Goal: Task Accomplishment & Management: Manage account settings

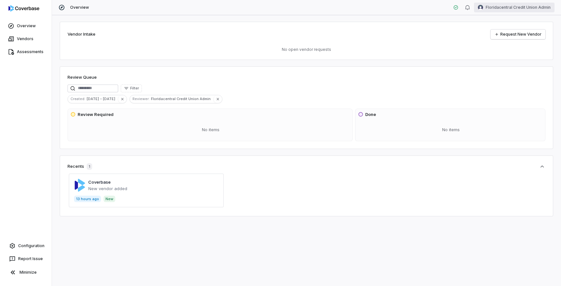
click at [505, 11] on html "Overview Vendors Assessments Configuration Report Issue Minimize Overview Flori…" at bounding box center [280, 143] width 561 height 286
click at [508, 57] on icon at bounding box center [508, 59] width 5 height 5
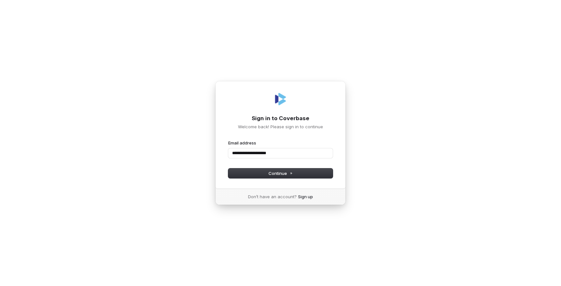
click at [228, 140] on button "submit" at bounding box center [228, 140] width 0 height 0
type input "**********"
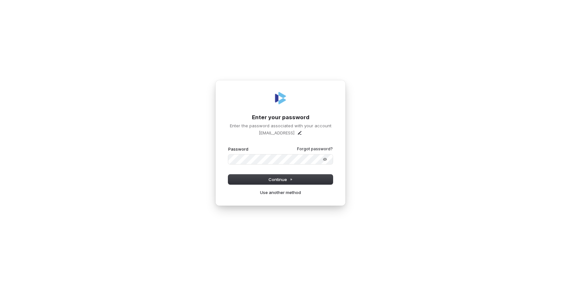
click at [228, 146] on button "submit" at bounding box center [228, 146] width 0 height 0
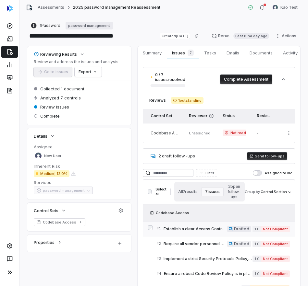
click at [207, 228] on link "# 1 Establish a clear Access Control Policy, mandating least privilege access p…" at bounding box center [222, 229] width 133 height 15
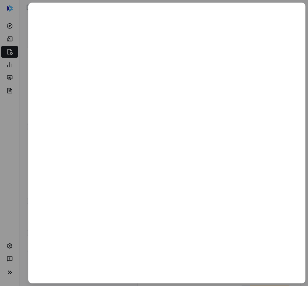
click at [18, 132] on div at bounding box center [154, 143] width 308 height 286
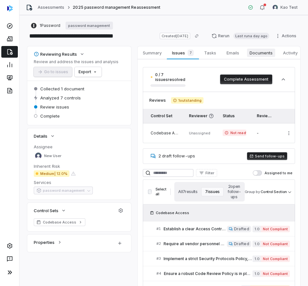
click at [270, 53] on span "Documents" at bounding box center [261, 53] width 28 height 8
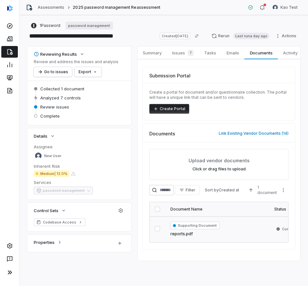
click at [243, 233] on div "Supporting Document reports.pdf" at bounding box center [216, 230] width 93 height 16
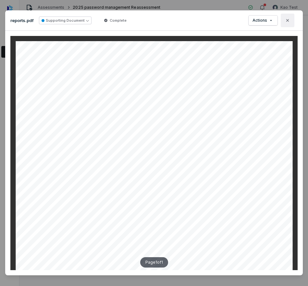
click at [290, 19] on button "Close" at bounding box center [288, 21] width 14 height 14
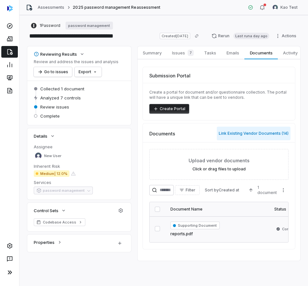
click at [236, 134] on button "Link Existing Vendor Documents ( 14 )" at bounding box center [254, 134] width 74 height 14
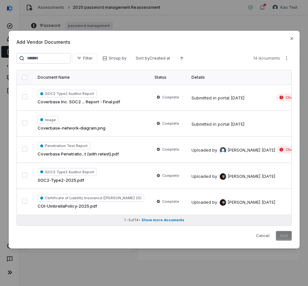
click at [177, 223] on span "Show more documents" at bounding box center [162, 220] width 43 height 5
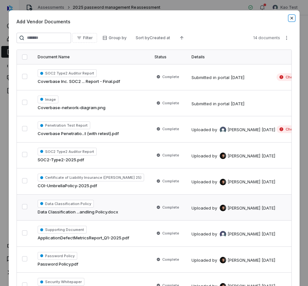
click at [290, 18] on icon "button" at bounding box center [291, 18] width 5 height 5
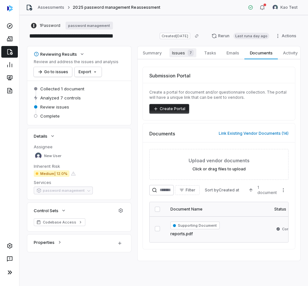
click at [179, 57] on span "Issues 7" at bounding box center [182, 52] width 27 height 9
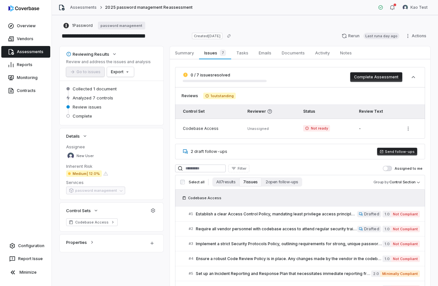
click at [308, 153] on button "Send follow-ups" at bounding box center [397, 152] width 40 height 8
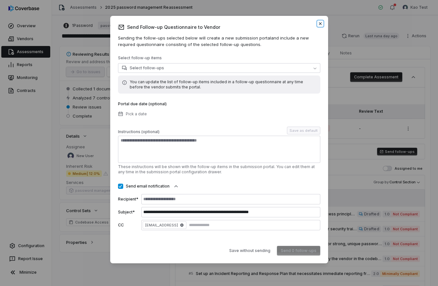
click at [308, 23] on icon "button" at bounding box center [320, 23] width 5 height 5
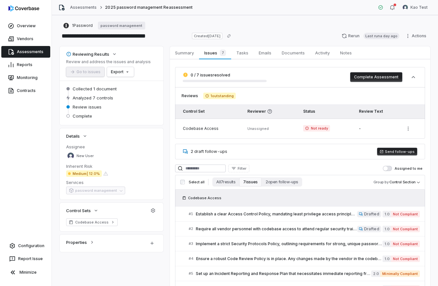
click at [308, 81] on button "Complete Assessment" at bounding box center [376, 77] width 52 height 10
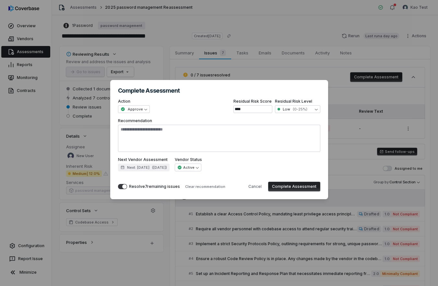
click at [308, 137] on div "**********" at bounding box center [219, 143] width 438 height 147
click at [261, 187] on button "Cancel" at bounding box center [255, 187] width 21 height 10
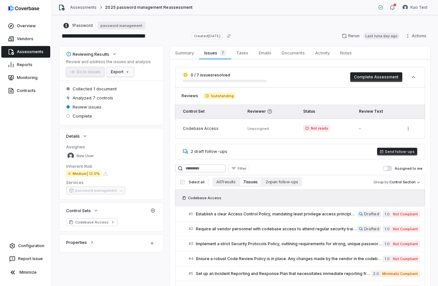
click at [129, 71] on html "**********" at bounding box center [219, 143] width 438 height 286
click at [268, 211] on html "**********" at bounding box center [219, 143] width 438 height 286
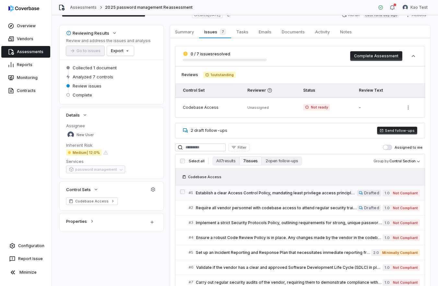
scroll to position [53, 0]
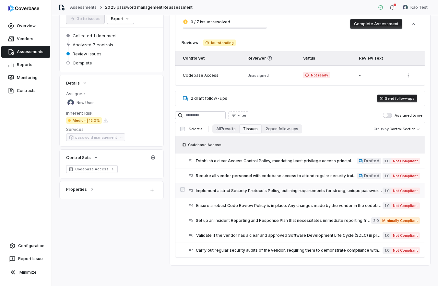
click at [265, 192] on span "Implement a strict Security Protocols Policy, outlining requirements for strong…" at bounding box center [289, 190] width 187 height 5
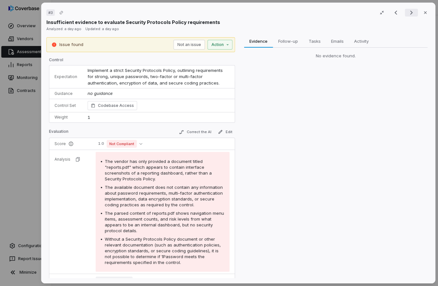
click at [308, 12] on icon "Next result" at bounding box center [412, 13] width 8 height 8
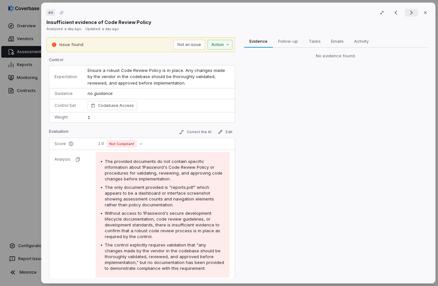
click at [308, 12] on icon "Next result" at bounding box center [412, 13] width 8 height 8
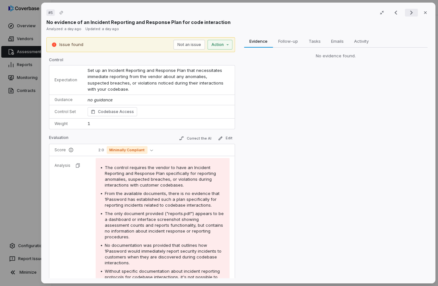
click at [308, 12] on icon "Next result" at bounding box center [412, 13] width 8 height 8
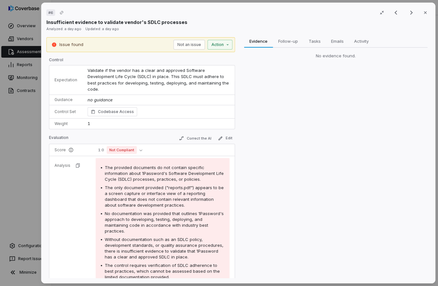
click at [20, 185] on div "# 6 Result 6 of 7 Close Insufficient evidence to validate vendor's SDLC process…" at bounding box center [219, 143] width 438 height 286
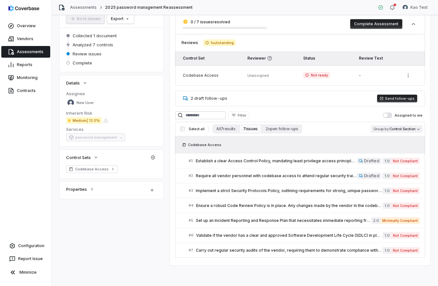
click at [308, 128] on body "**********" at bounding box center [219, 143] width 438 height 286
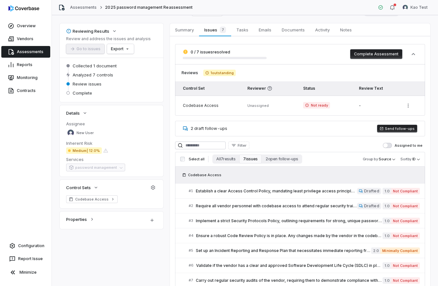
scroll to position [53, 0]
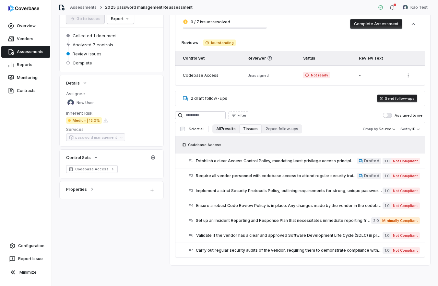
click at [227, 127] on button "All 7 results" at bounding box center [225, 129] width 27 height 9
click at [247, 161] on span "Establish a clear Access Control Policy, mandating least privilege access princ…" at bounding box center [276, 161] width 161 height 5
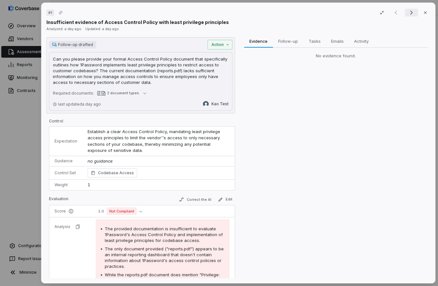
click at [308, 13] on icon "Next result" at bounding box center [412, 13] width 8 height 8
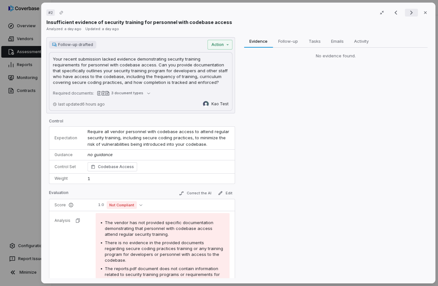
click at [308, 13] on icon "Next result" at bounding box center [412, 13] width 8 height 8
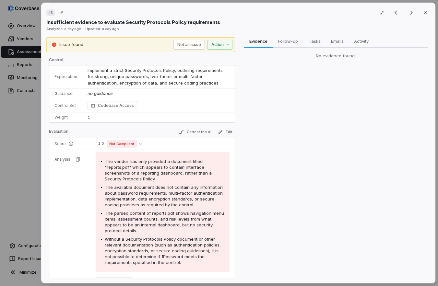
click at [14, 139] on div "# 3 Result 3 of 7 Close Insufficient evidence to evaluate Security Protocols Po…" at bounding box center [219, 143] width 438 height 286
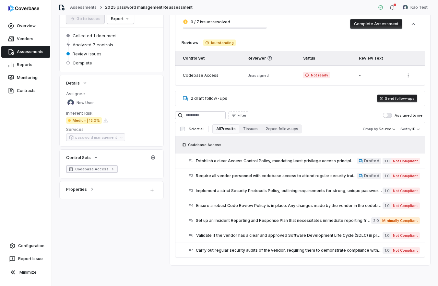
click at [87, 169] on span "Codebase Access" at bounding box center [91, 169] width 33 height 5
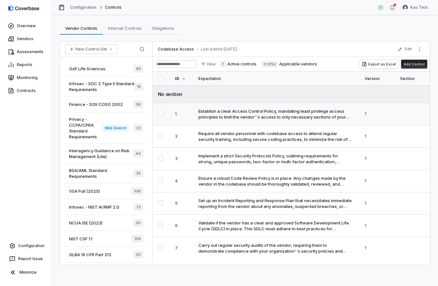
click at [271, 118] on div "Establish a clear Access Control Policy, mandating least privilege access princ…" at bounding box center [275, 114] width 153 height 12
type textarea "*"
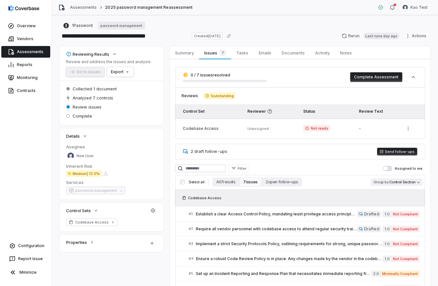
click at [308, 182] on body "**********" at bounding box center [219, 143] width 438 height 286
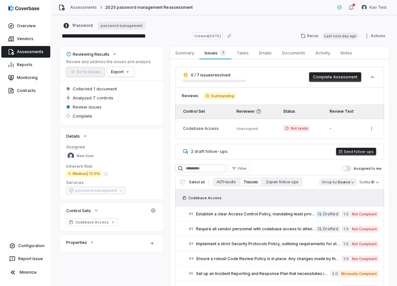
click at [308, 184] on body "**********" at bounding box center [198, 143] width 397 height 286
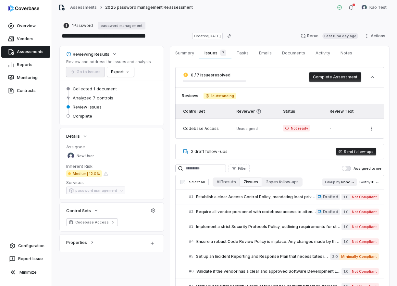
click at [308, 183] on body "**********" at bounding box center [198, 143] width 397 height 286
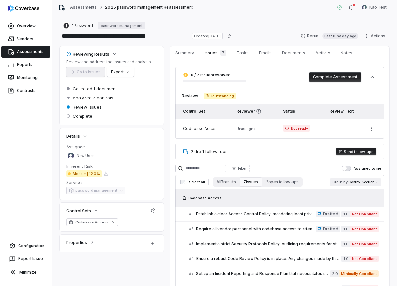
click at [308, 184] on body "**********" at bounding box center [198, 143] width 397 height 286
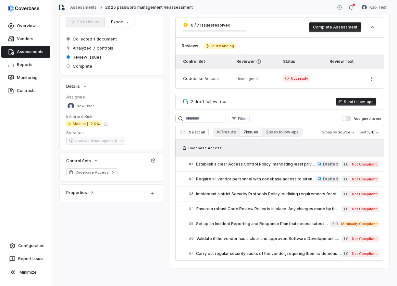
scroll to position [53, 0]
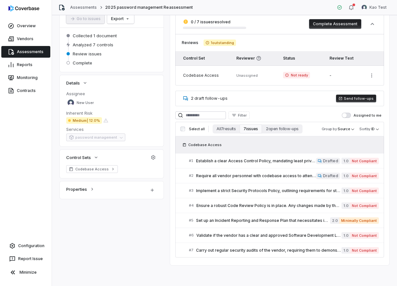
click at [308, 146] on div "Codebase Access" at bounding box center [279, 145] width 198 height 6
click at [212, 146] on span "Codebase Access" at bounding box center [204, 144] width 33 height 5
click at [267, 166] on link "# 1 Establish a clear Access Control Policy, mandating least privilege access p…" at bounding box center [284, 161] width 190 height 15
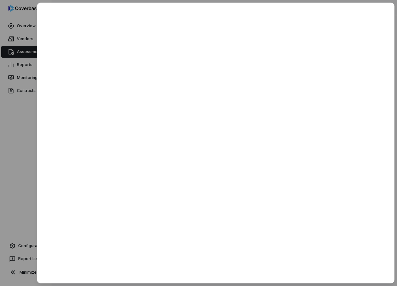
click at [22, 138] on div at bounding box center [198, 143] width 397 height 286
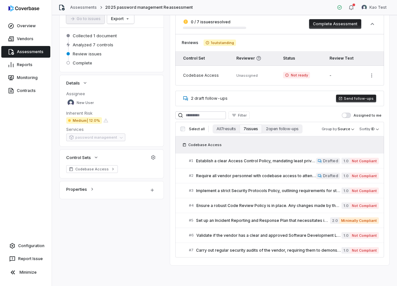
click at [199, 144] on span "Codebase Access" at bounding box center [204, 144] width 33 height 5
click at [184, 146] on icon at bounding box center [184, 145] width 4 height 4
click at [185, 142] on span "Codebase Access" at bounding box center [201, 145] width 43 height 6
drag, startPoint x: 185, startPoint y: 142, endPoint x: 212, endPoint y: 143, distance: 27.3
click at [212, 143] on span "Codebase Access" at bounding box center [201, 145] width 43 height 6
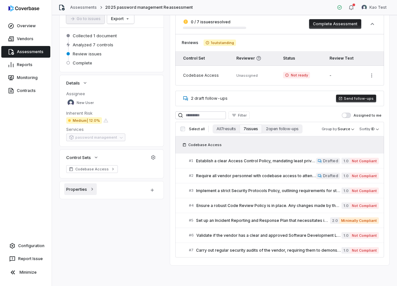
click at [90, 194] on button "Properties" at bounding box center [80, 190] width 32 height 12
click at [287, 164] on div "# 1 Establish a clear Access Control Policy, mandating least privilege access p…" at bounding box center [252, 161] width 127 height 7
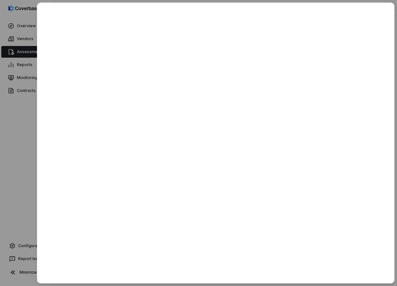
click at [27, 133] on div at bounding box center [198, 143] width 397 height 286
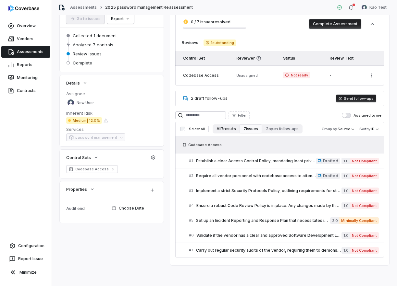
click at [230, 128] on button "All 7 results" at bounding box center [225, 129] width 27 height 9
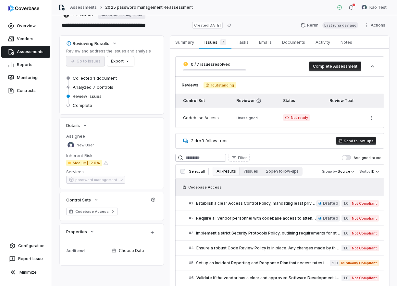
scroll to position [53, 0]
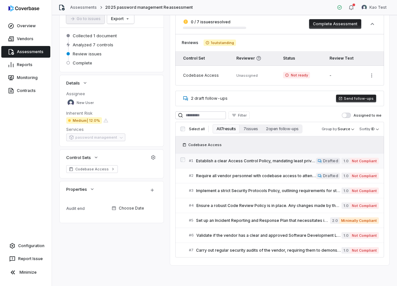
click at [267, 165] on link "# 1 Establish a clear Access Control Policy, mandating least privilege access p…" at bounding box center [284, 161] width 190 height 15
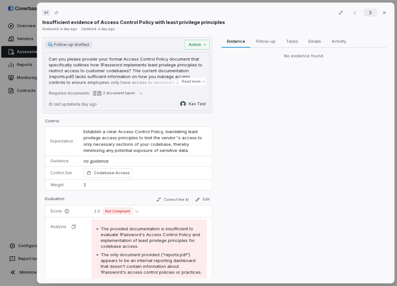
click at [308, 14] on icon "Next result" at bounding box center [370, 13] width 8 height 8
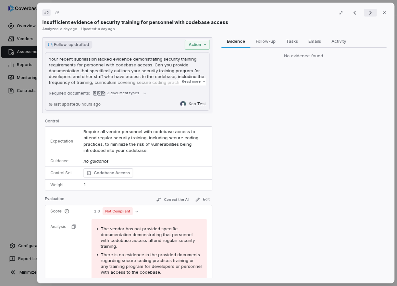
click at [308, 14] on icon "Next result" at bounding box center [370, 13] width 8 height 8
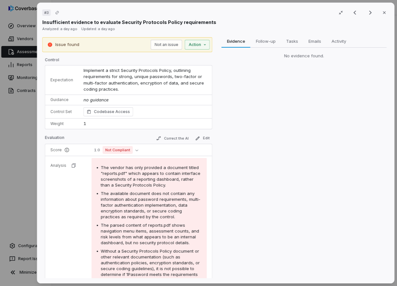
click at [308, 146] on div "Evidence Evidence Follow-up Follow-up Tasks Tasks Emails Emails Activity Activi…" at bounding box center [304, 158] width 170 height 242
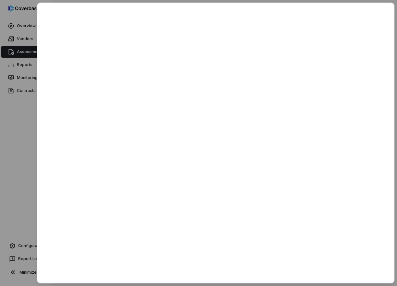
click at [31, 146] on div at bounding box center [198, 143] width 397 height 286
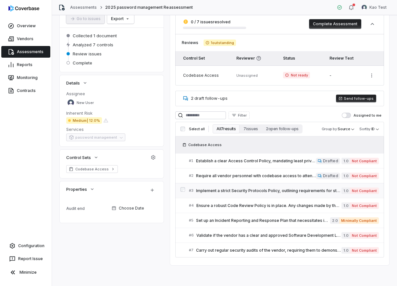
click at [240, 191] on span "Implement a strict Security Protocols Policy, outlining requirements for strong…" at bounding box center [268, 190] width 145 height 5
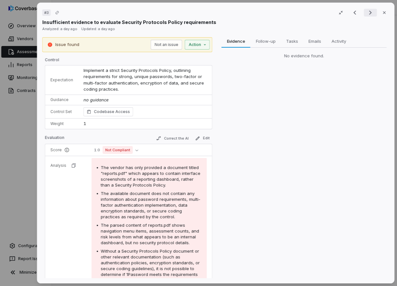
click at [308, 13] on icon "Next result" at bounding box center [370, 13] width 3 height 4
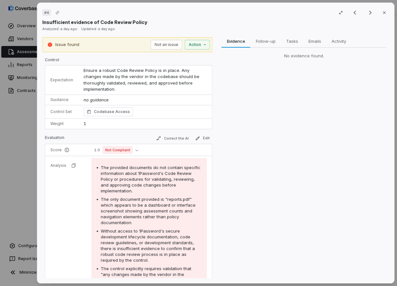
click at [21, 130] on div "# 4 Result 4 of 7 Close Insufficient evidence of Code Review Policy Analyzed: a…" at bounding box center [198, 143] width 397 height 286
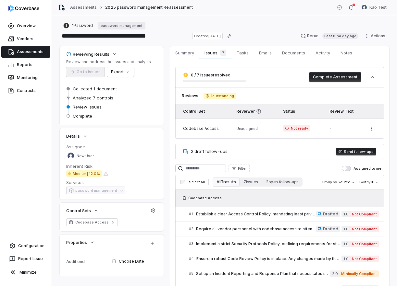
click at [34, 51] on link "Assessments" at bounding box center [25, 52] width 49 height 12
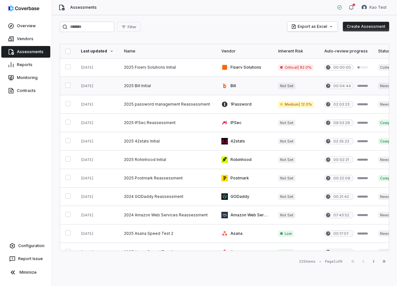
click at [144, 91] on link at bounding box center [167, 86] width 97 height 18
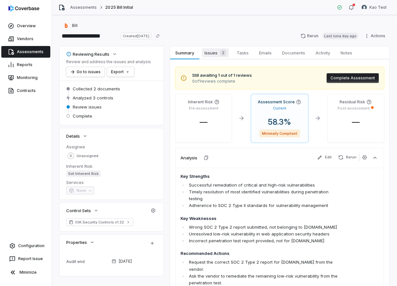
click at [212, 55] on span "Issues 2" at bounding box center [215, 52] width 27 height 9
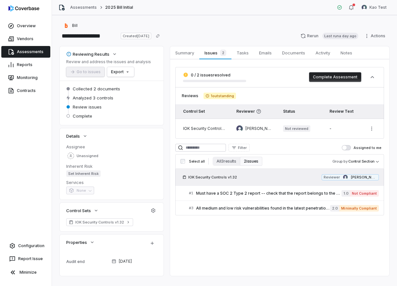
click at [208, 178] on span "IOK Security Controls v1.32" at bounding box center [212, 177] width 49 height 5
click at [261, 195] on span "Must have a SOC 2 Type 2 report -- check that the report belongs to the vendor." at bounding box center [268, 193] width 145 height 5
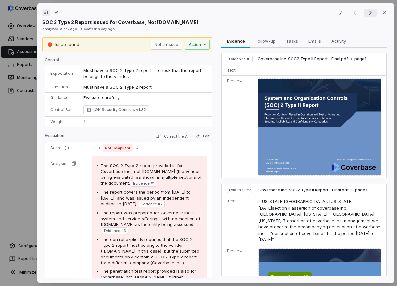
click at [308, 13] on icon "Next result" at bounding box center [370, 13] width 8 height 8
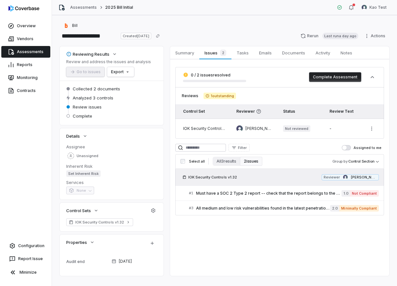
click at [35, 51] on link "Assessments" at bounding box center [25, 52] width 49 height 12
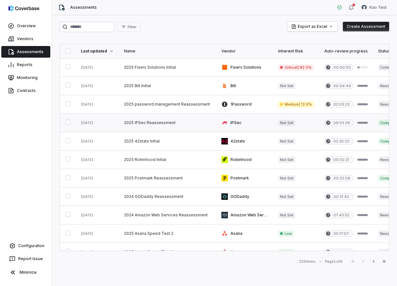
click at [139, 125] on link at bounding box center [167, 123] width 97 height 18
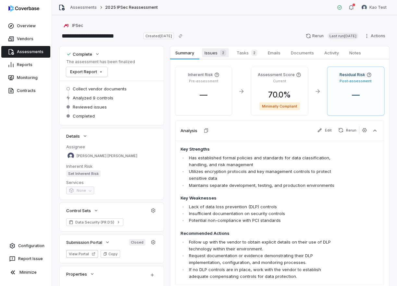
click at [215, 56] on span "Issues 2" at bounding box center [215, 52] width 27 height 9
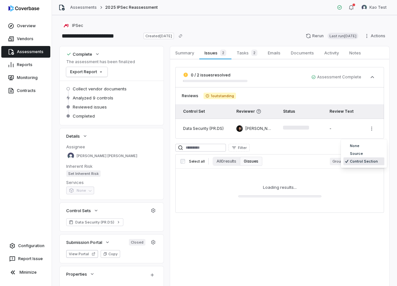
click at [308, 164] on body "**********" at bounding box center [198, 143] width 397 height 286
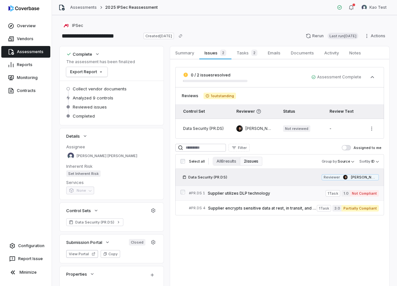
click at [293, 192] on span "Supplier utilizes DLP technology" at bounding box center [267, 193] width 118 height 5
click at [24, 51] on link "Assessments" at bounding box center [25, 52] width 49 height 12
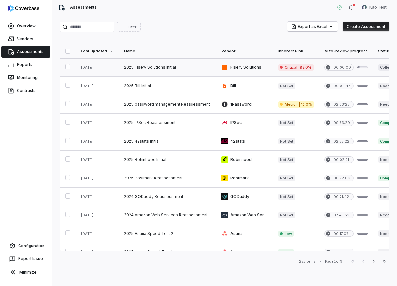
click at [142, 69] on link at bounding box center [167, 67] width 97 height 18
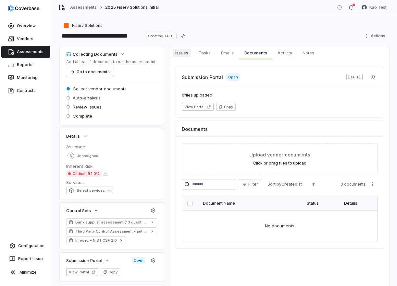
click at [184, 50] on span "Issues" at bounding box center [182, 53] width 18 height 8
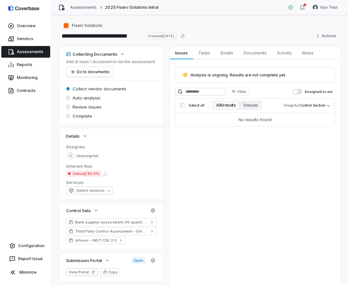
click at [36, 57] on link "Assessments" at bounding box center [25, 52] width 49 height 12
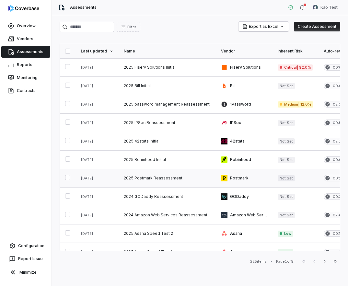
click at [168, 181] on link at bounding box center [167, 178] width 97 height 18
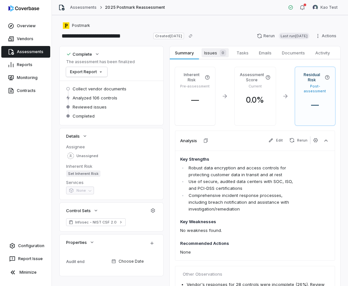
click at [212, 48] on span "Issues 0" at bounding box center [215, 52] width 27 height 9
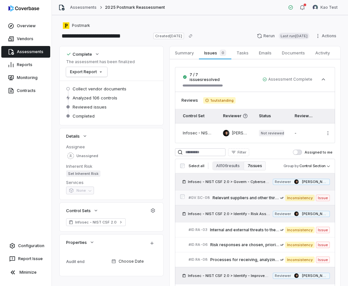
click at [256, 196] on span "Relevant suppliers and other third parties are included in incident planning, r…" at bounding box center [246, 198] width 67 height 5
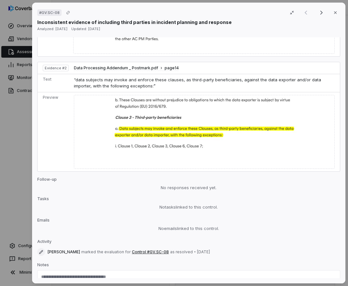
scroll to position [280, 0]
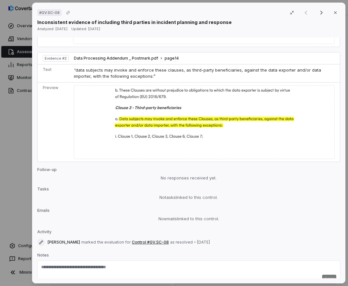
click at [25, 114] on div "# GV.SC-08 Result 1 of 7 Close Inconsistent evidence of including third parties…" at bounding box center [174, 143] width 348 height 286
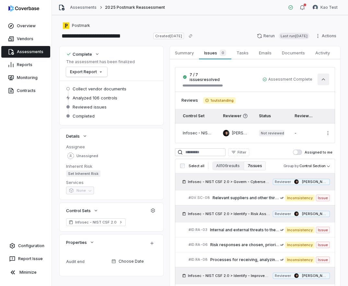
click at [308, 82] on icon "button" at bounding box center [324, 79] width 6 height 6
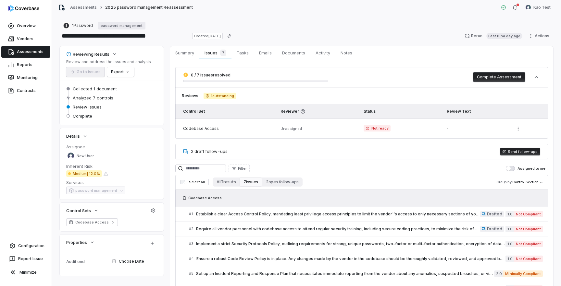
click at [530, 153] on button "Send follow-ups" at bounding box center [520, 152] width 40 height 8
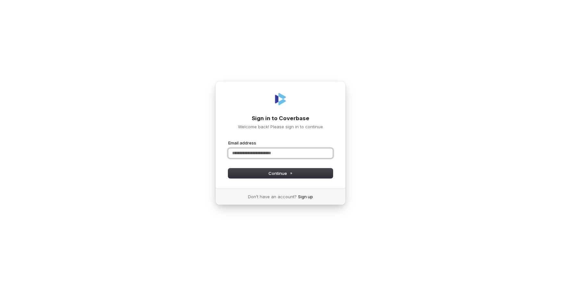
type input "*"
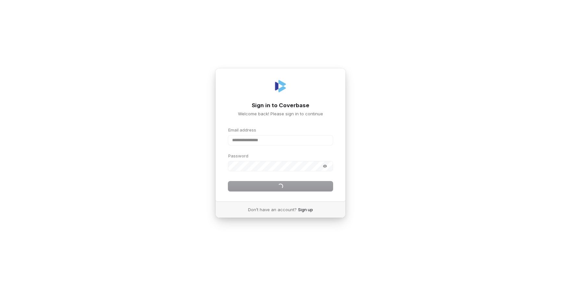
type input "**********"
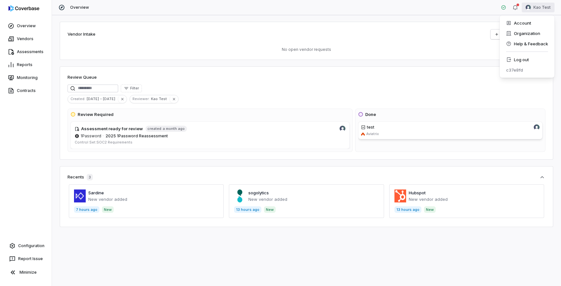
click at [542, 8] on html "Overview Vendors Assessments Reports Monitoring Contracts Configuration Report …" at bounding box center [280, 143] width 561 height 286
click at [531, 58] on div "Log out" at bounding box center [527, 60] width 50 height 10
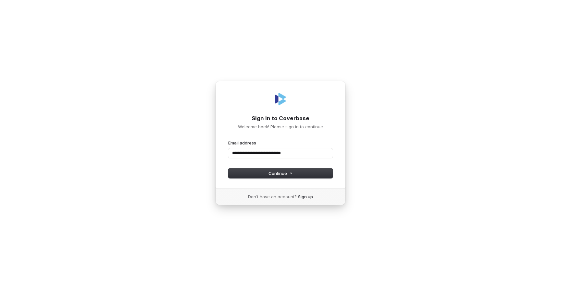
type input "**********"
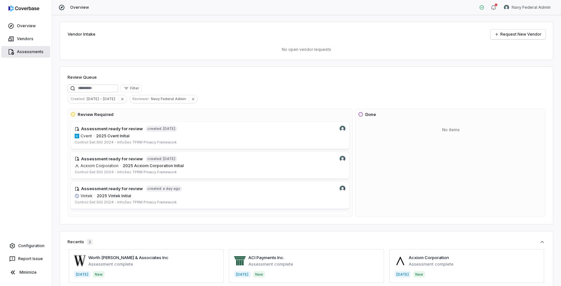
click at [29, 52] on link "Assessments" at bounding box center [25, 52] width 49 height 12
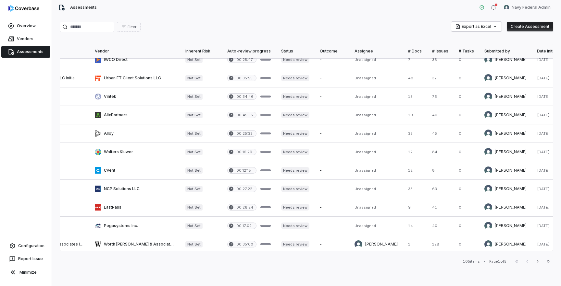
scroll to position [269, 127]
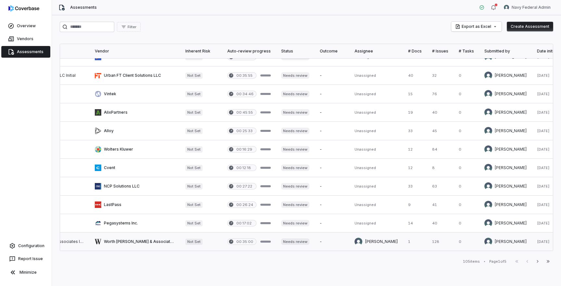
click at [154, 243] on link at bounding box center [135, 242] width 91 height 18
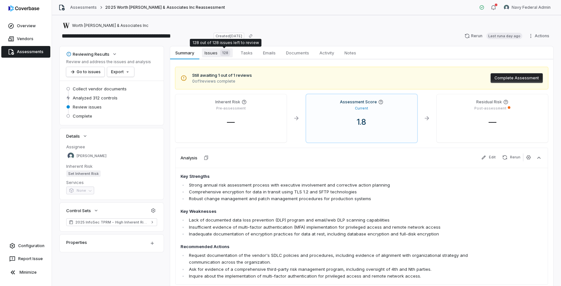
click at [215, 55] on span "Issues 128" at bounding box center [217, 52] width 31 height 9
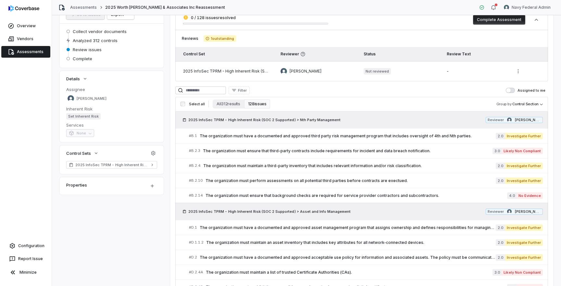
scroll to position [85, 0]
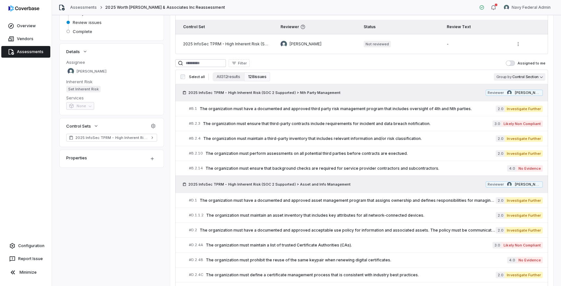
click at [513, 78] on body "**********" at bounding box center [280, 143] width 561 height 286
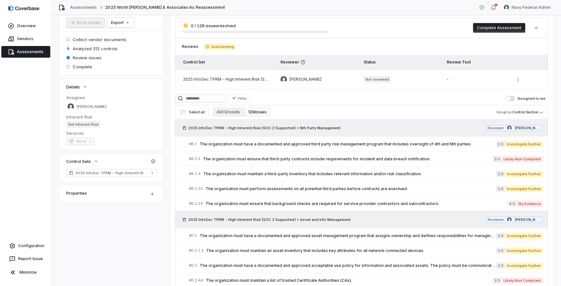
scroll to position [51, 0]
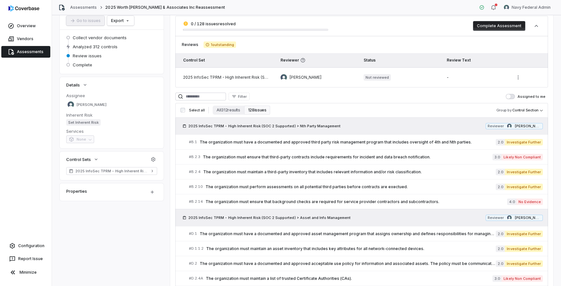
click at [185, 219] on icon at bounding box center [184, 218] width 4 height 4
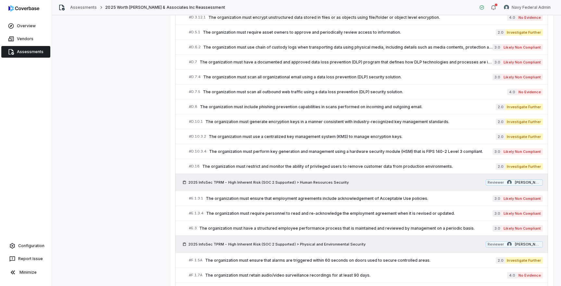
scroll to position [484, 0]
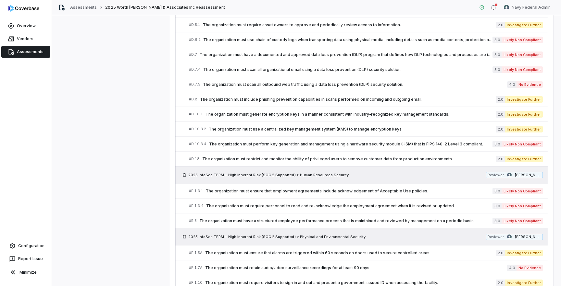
click at [220, 176] on span "2025 InfoSec TPRM - High Inherent Risk (SOC 2 Supported) > Human Resources Secu…" at bounding box center [268, 175] width 160 height 5
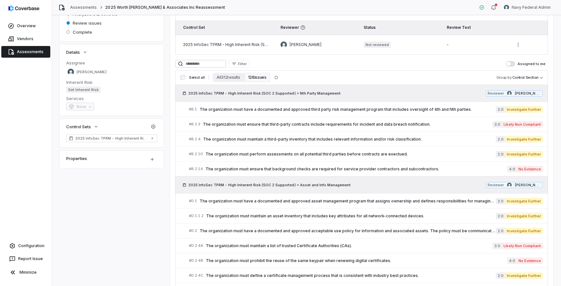
scroll to position [0, 0]
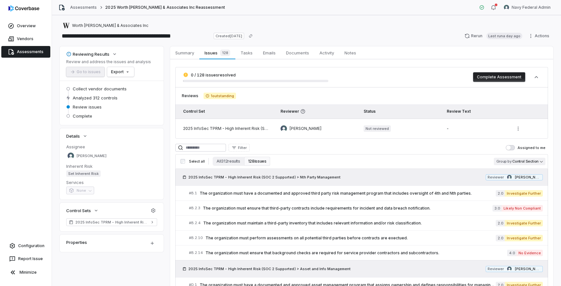
click at [511, 164] on body "**********" at bounding box center [280, 143] width 561 height 286
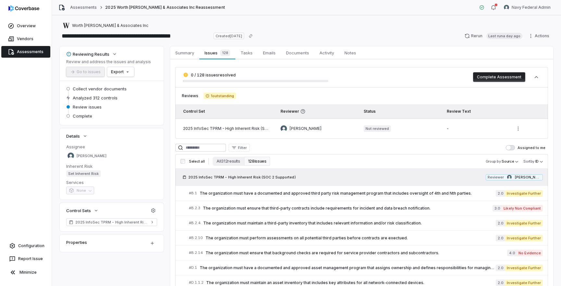
click at [222, 177] on span "2025 InfoSec TPRM - High Inherent Risk (SOC 2 Supported)" at bounding box center [241, 177] width 107 height 5
click at [182, 178] on icon at bounding box center [184, 178] width 4 height 4
click at [183, 178] on icon at bounding box center [184, 177] width 3 height 3
click at [287, 59] on link "Documents Documents" at bounding box center [297, 52] width 33 height 13
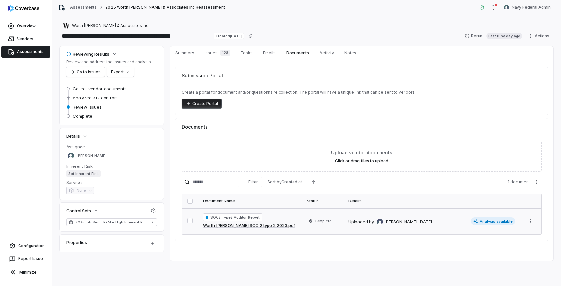
click at [304, 225] on td "Complete" at bounding box center [322, 222] width 42 height 26
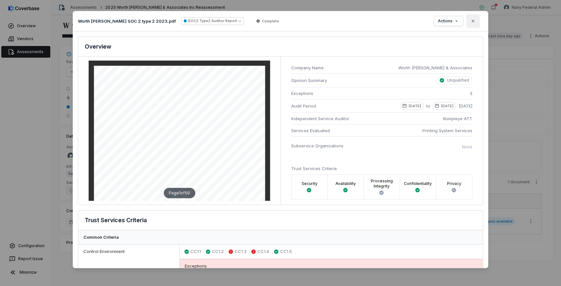
click at [476, 19] on button "Close" at bounding box center [473, 21] width 14 height 14
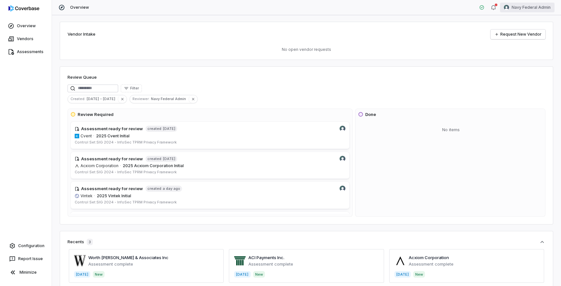
click at [532, 10] on html "Overview Vendors Assessments Configuration Report Issue Minimize Overview Navy …" at bounding box center [280, 143] width 561 height 286
click at [521, 58] on div "Log out" at bounding box center [527, 60] width 50 height 10
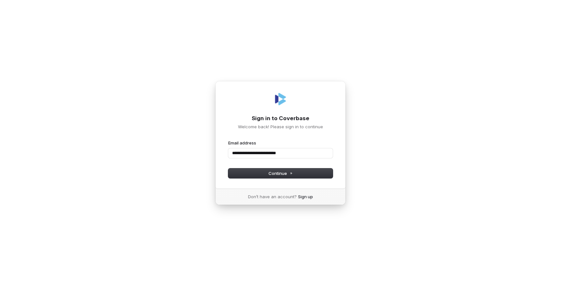
type input "**********"
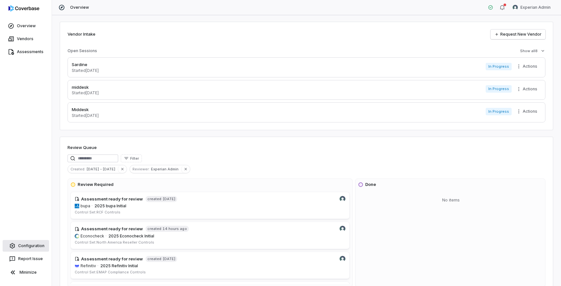
click at [32, 247] on link "Configuration" at bounding box center [26, 246] width 46 height 12
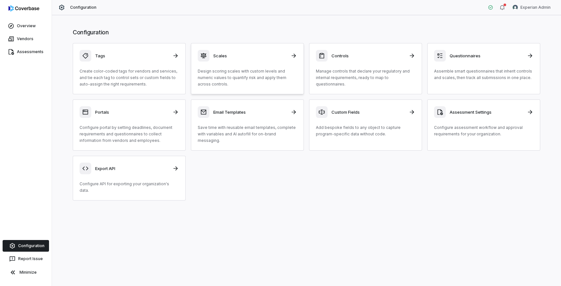
click at [267, 75] on p "Design scoring scales with custom levels and numeric values to quantify risk an…" at bounding box center [247, 77] width 99 height 19
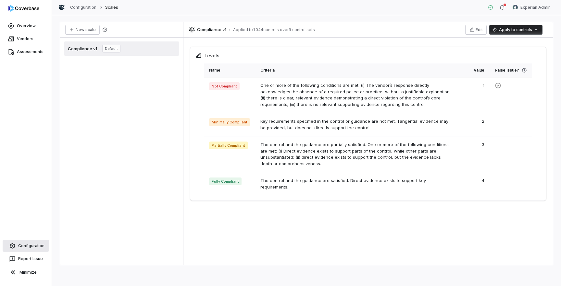
click at [38, 247] on link "Configuration" at bounding box center [26, 246] width 46 height 12
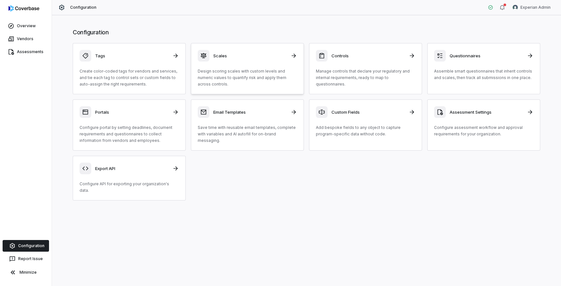
click at [250, 80] on p "Design scoring scales with custom levels and numeric values to quantify risk an…" at bounding box center [247, 77] width 99 height 19
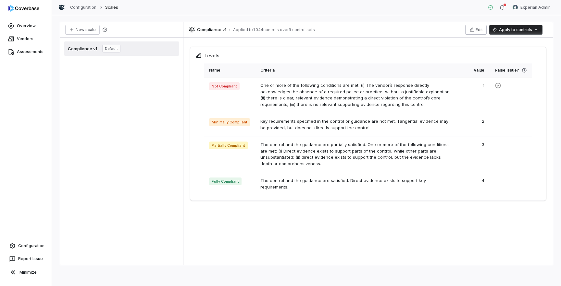
click at [476, 30] on button "Edit" at bounding box center [475, 30] width 21 height 10
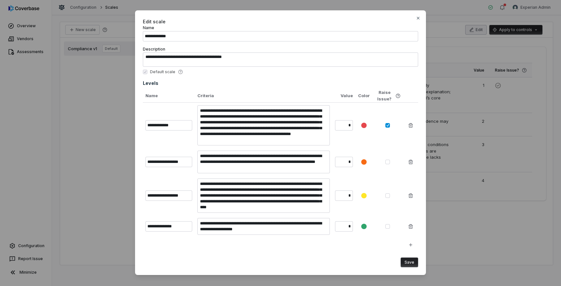
click at [389, 165] on td at bounding box center [387, 162] width 31 height 28
click at [388, 163] on button "button" at bounding box center [387, 162] width 5 height 5
click at [386, 197] on button "button" at bounding box center [387, 196] width 5 height 5
click at [409, 263] on button "Save" at bounding box center [409, 263] width 18 height 10
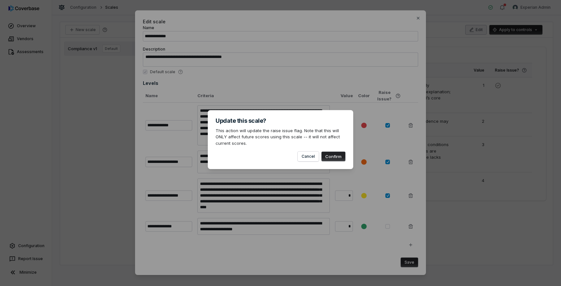
click at [335, 157] on button "Confirm" at bounding box center [333, 157] width 24 height 10
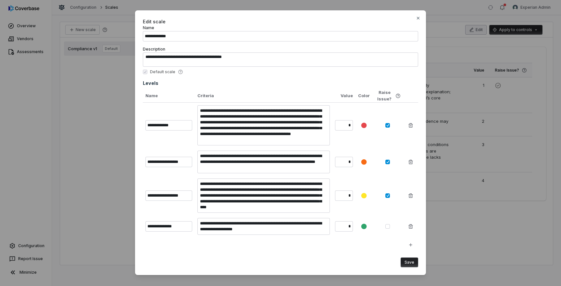
type textarea "*"
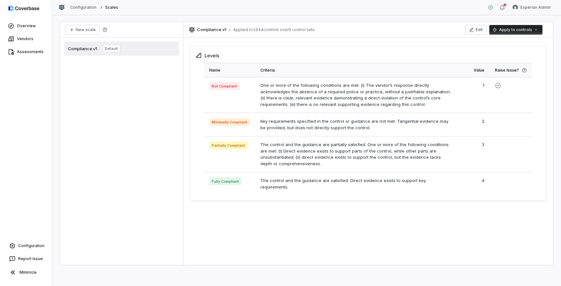
click at [411, 248] on div "Levels Name Criteria Value Raise Issue? Not Compliant One or more of the follow…" at bounding box center [367, 152] width 369 height 225
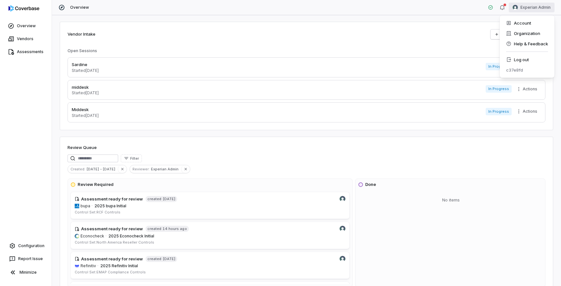
click at [535, 9] on html "Overview Vendors Assessments Configuration Report Issue Minimize Overview Exper…" at bounding box center [280, 143] width 561 height 286
click at [521, 58] on div "Log out" at bounding box center [527, 60] width 50 height 10
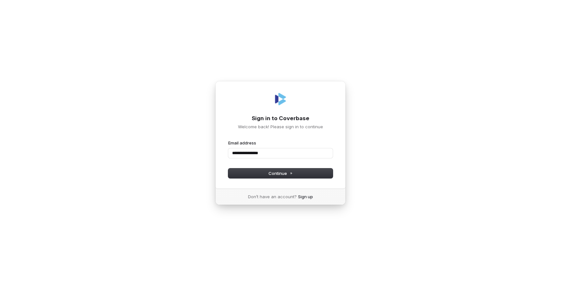
type input "**********"
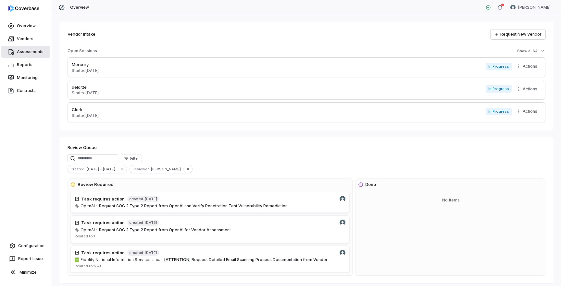
click at [34, 54] on link "Assessments" at bounding box center [25, 52] width 49 height 12
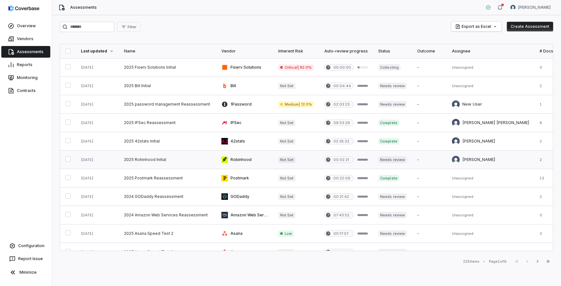
click at [152, 161] on link at bounding box center [167, 160] width 97 height 18
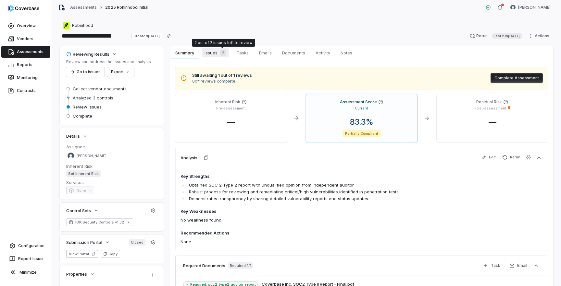
click at [215, 55] on span "Issues 2" at bounding box center [215, 52] width 27 height 9
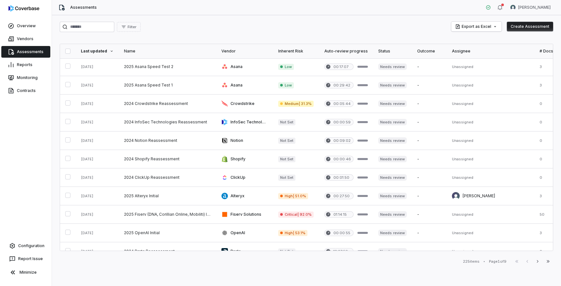
scroll to position [168, 0]
click at [169, 203] on link at bounding box center [167, 195] width 97 height 18
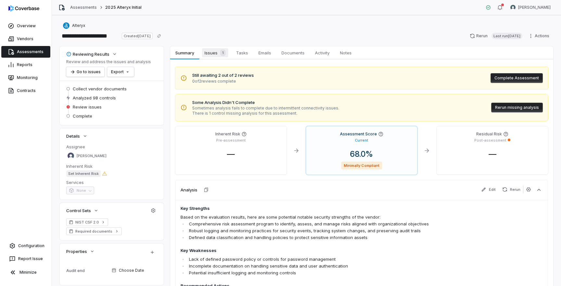
click at [211, 55] on span "Issues 1" at bounding box center [215, 52] width 26 height 9
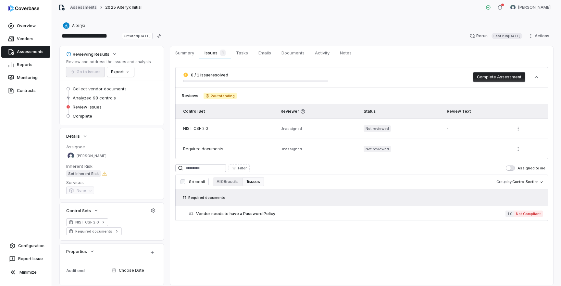
click at [87, 7] on link "Assessments" at bounding box center [83, 7] width 27 height 5
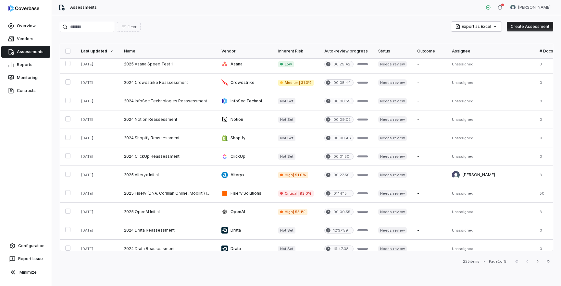
scroll to position [176, 0]
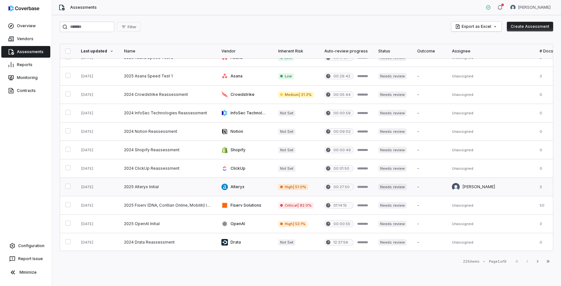
click at [154, 189] on link at bounding box center [167, 187] width 97 height 18
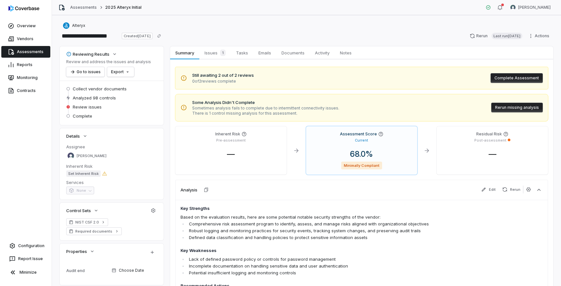
click at [504, 107] on button "Rerun missing analysis" at bounding box center [517, 108] width 52 height 10
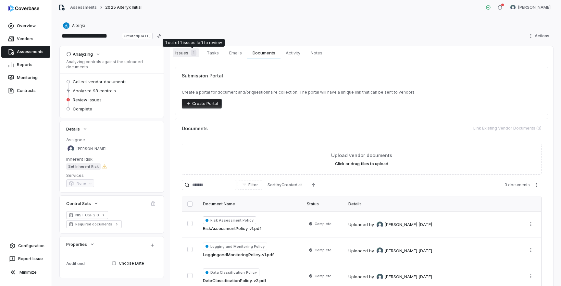
click at [182, 53] on span "Issues 1" at bounding box center [186, 52] width 26 height 9
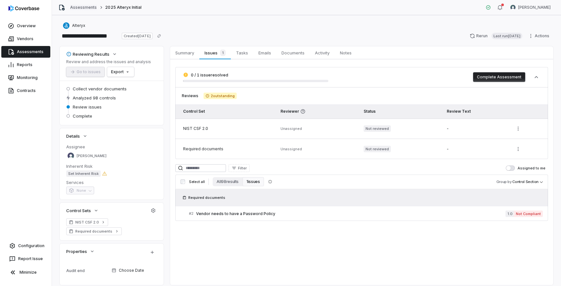
click at [83, 8] on link "Assessments" at bounding box center [83, 7] width 27 height 5
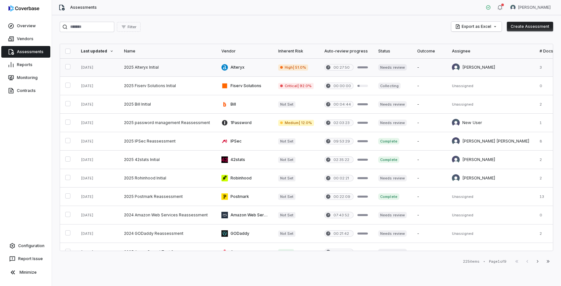
click at [152, 68] on link at bounding box center [167, 67] width 97 height 18
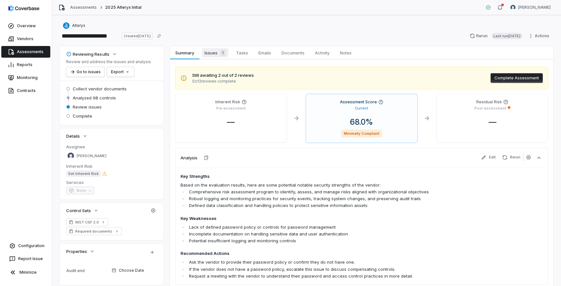
click at [212, 52] on span "Issues 1" at bounding box center [215, 52] width 26 height 9
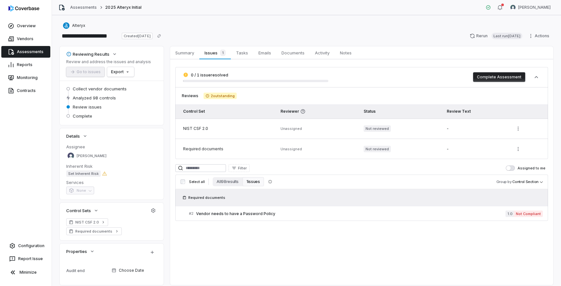
scroll to position [2, 0]
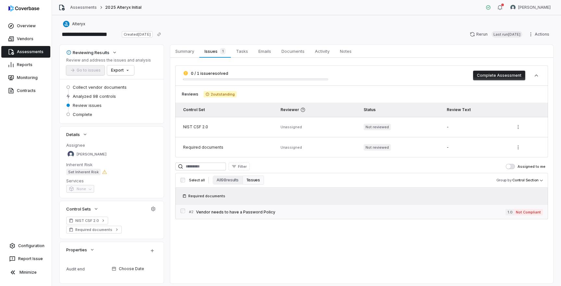
click at [273, 213] on span "Vendor needs to have a Password Policy" at bounding box center [350, 212] width 309 height 5
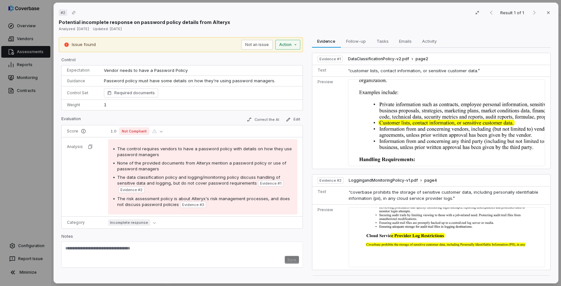
click at [296, 47] on div "# 2 Result 1 of 1 Close Potential incomplete response on password policy detail…" at bounding box center [280, 143] width 561 height 286
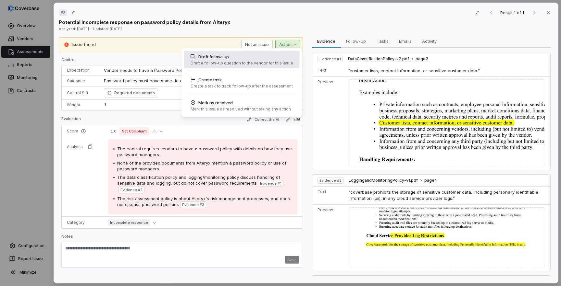
click at [217, 59] on div "Draft follow-up" at bounding box center [241, 57] width 103 height 6
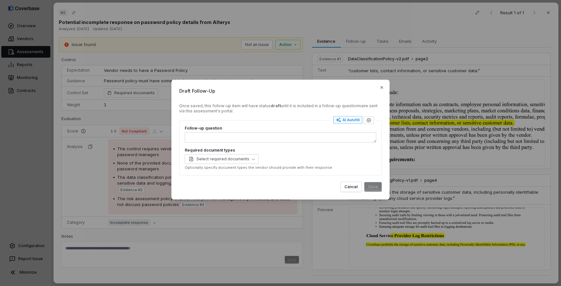
click at [347, 122] on div "AI Autofill" at bounding box center [348, 119] width 24 height 5
type textarea "*"
type textarea "****"
type textarea "*"
type textarea "**********"
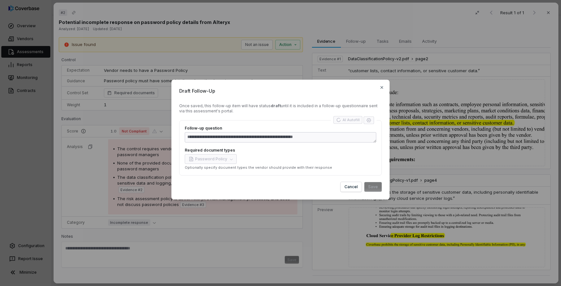
type textarea "*"
type textarea "**********"
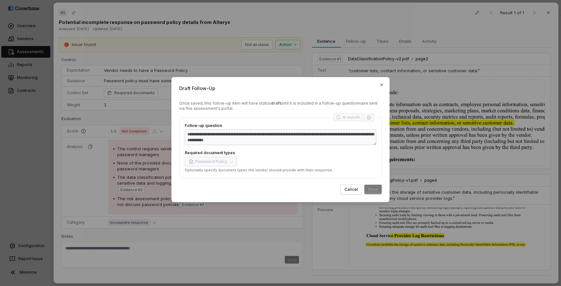
type textarea "*"
type textarea "**********"
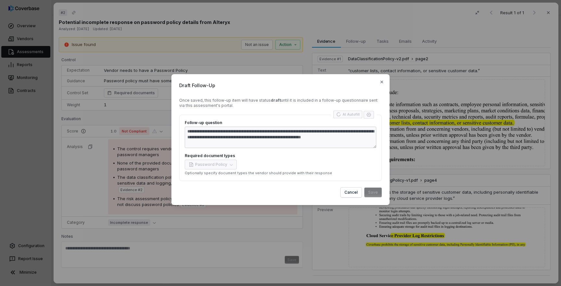
type textarea "*"
type textarea "**********"
type textarea "*"
type textarea "**********"
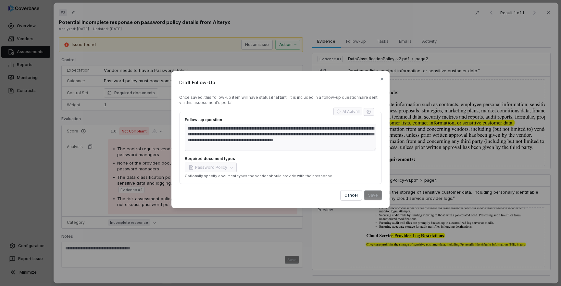
type textarea "*"
type textarea "**********"
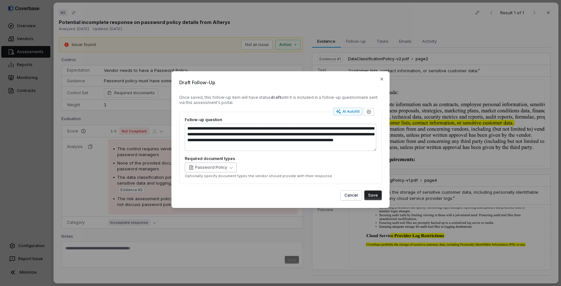
click at [231, 168] on button "Password Policy" at bounding box center [211, 168] width 52 height 10
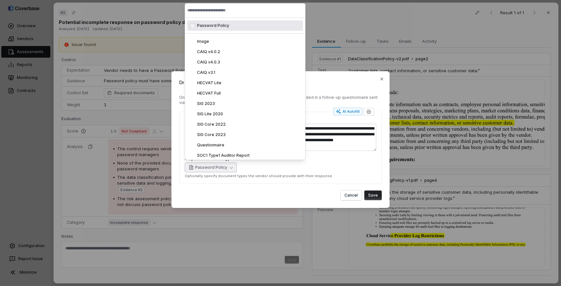
type textarea "*"
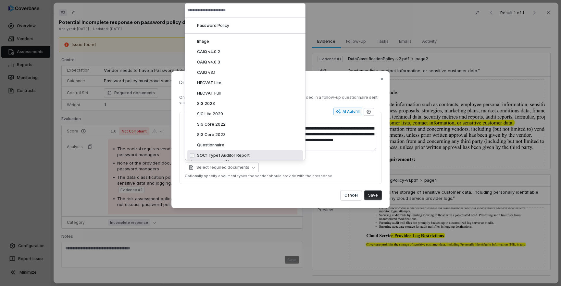
click at [296, 194] on div "Cancel Save" at bounding box center [280, 196] width 202 height 10
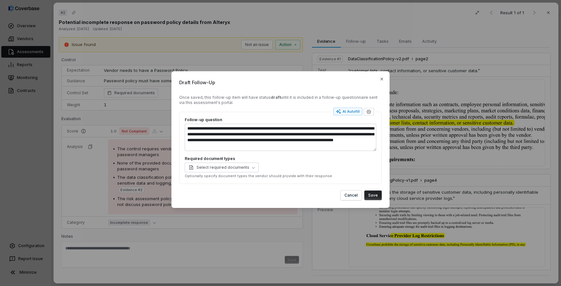
click at [375, 196] on button "Save" at bounding box center [373, 196] width 18 height 10
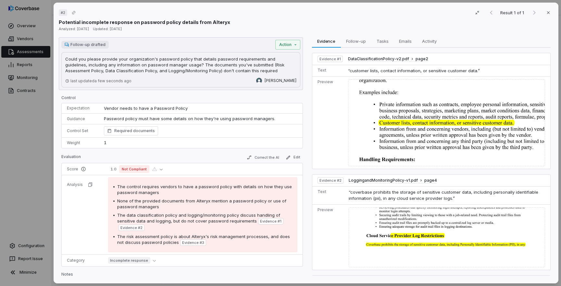
click at [13, 143] on div "# 2 Result 1 of 1 Close Potential incomplete response on password policy detail…" at bounding box center [280, 143] width 561 height 286
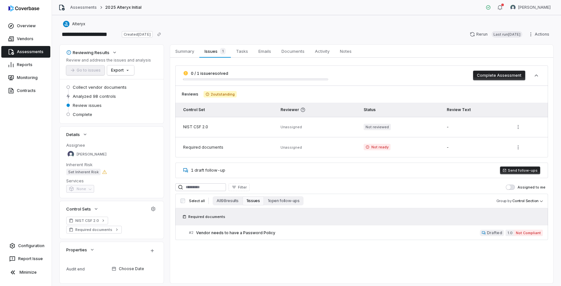
scroll to position [20, 0]
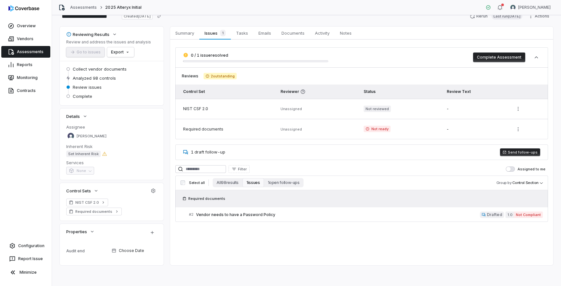
click at [530, 152] on button "Send follow-ups" at bounding box center [520, 153] width 40 height 8
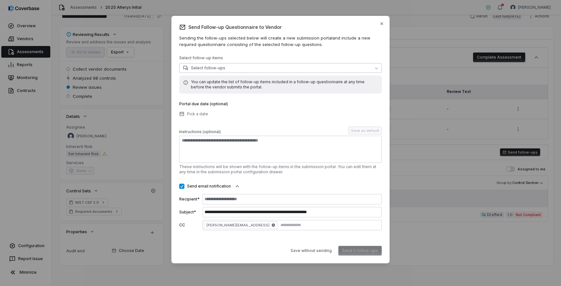
click at [372, 67] on button "Select follow-ups" at bounding box center [280, 68] width 202 height 10
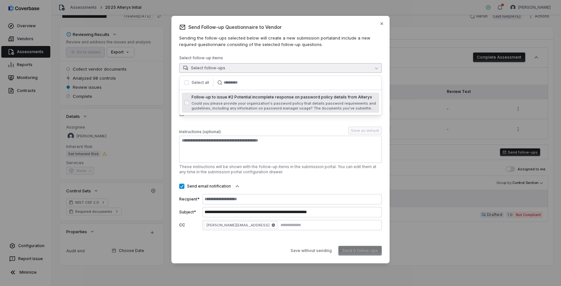
click at [186, 83] on button "button" at bounding box center [186, 82] width 5 height 5
click at [230, 124] on div "**********" at bounding box center [280, 142] width 202 height 175
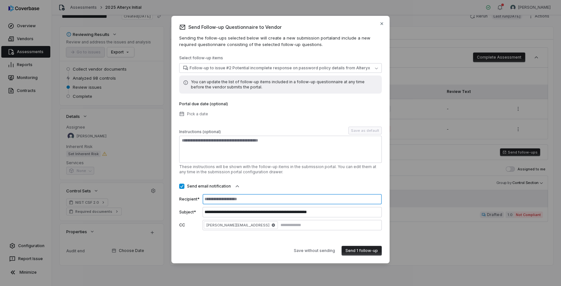
click at [253, 202] on input at bounding box center [291, 199] width 179 height 10
type input "**********"
click at [287, 190] on div "Send email notification" at bounding box center [280, 187] width 202 height 8
click at [357, 253] on button "Send 1 follow-up" at bounding box center [361, 251] width 40 height 10
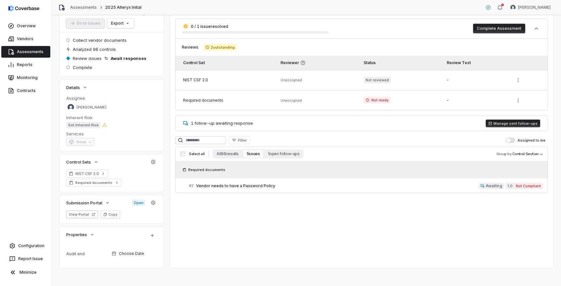
scroll to position [52, 0]
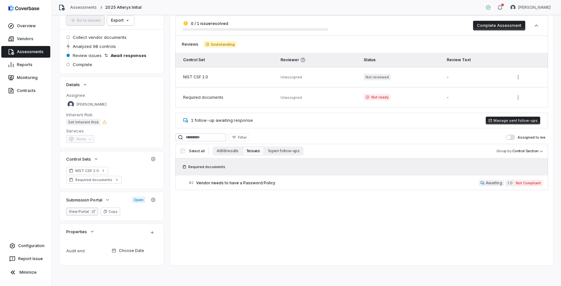
click at [90, 212] on button "View Portal" at bounding box center [82, 212] width 32 height 8
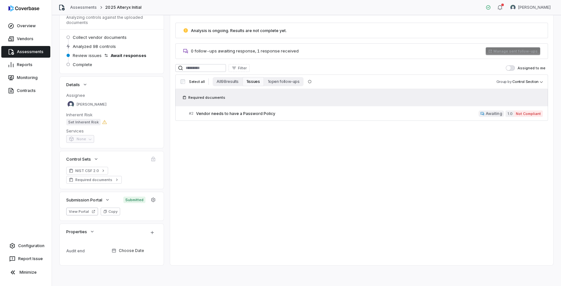
scroll to position [0, 0]
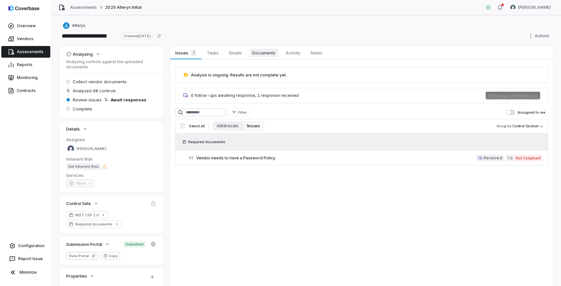
click at [262, 54] on span "Documents" at bounding box center [263, 53] width 28 height 8
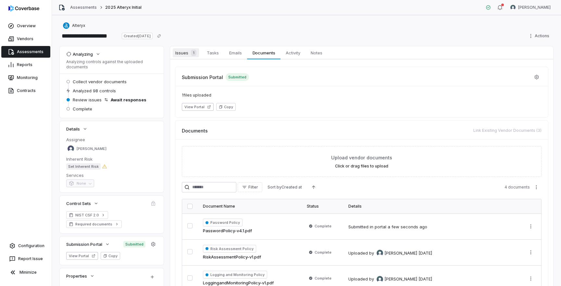
click at [179, 53] on span "Issues 1" at bounding box center [186, 52] width 26 height 9
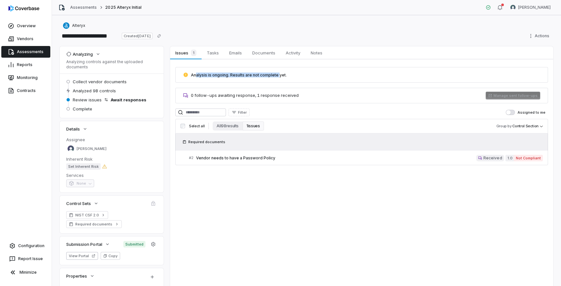
drag, startPoint x: 195, startPoint y: 75, endPoint x: 276, endPoint y: 77, distance: 81.1
click at [276, 76] on span "Analysis is ongoing. Results are not complete yet." at bounding box center [239, 75] width 96 height 5
click at [241, 162] on link "# 2 Vendor needs to have a Password Policy Received 1.0 Not Compliant" at bounding box center [366, 158] width 354 height 15
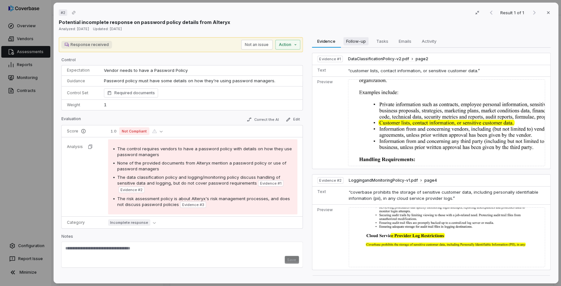
click at [357, 44] on span "Follow-up" at bounding box center [355, 41] width 25 height 8
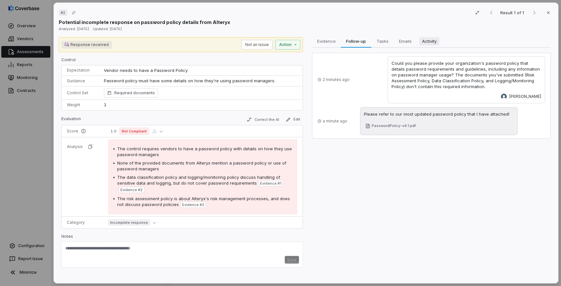
click at [431, 45] on span "Activity" at bounding box center [429, 41] width 20 height 8
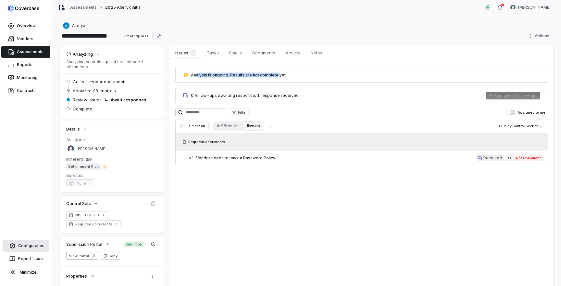
click at [28, 248] on link "Configuration" at bounding box center [26, 246] width 46 height 12
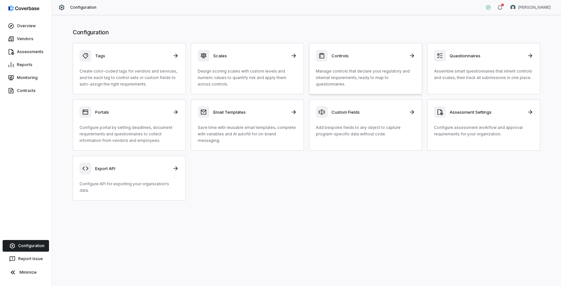
click at [359, 65] on div "Controls Manage controls that declare your regulatory and internal requirements…" at bounding box center [365, 69] width 99 height 38
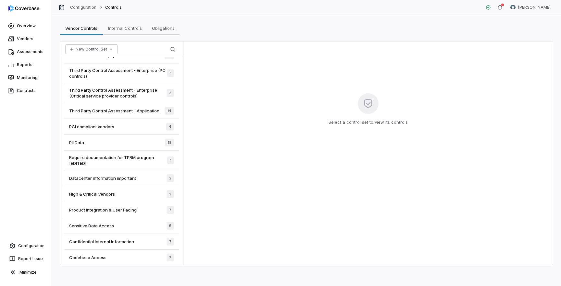
scroll to position [901, 0]
click at [538, 2] on html "Overview Vendors Assessments Reports Monitoring Contracts Configuration Report …" at bounding box center [280, 143] width 561 height 286
click at [516, 60] on div "Log out" at bounding box center [527, 60] width 50 height 10
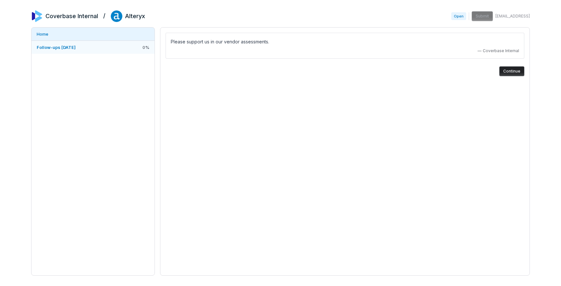
click at [101, 48] on link "Follow-ups 2025-08-27 0 %" at bounding box center [92, 47] width 123 height 13
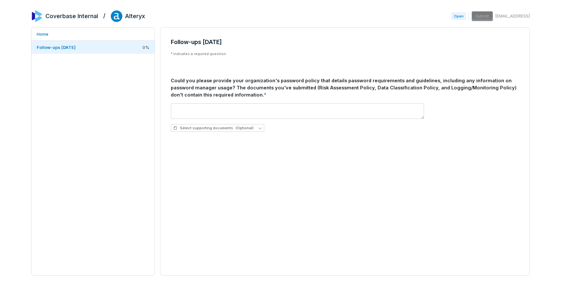
click at [204, 80] on div "Could you please provide your organization's password policy that details passw…" at bounding box center [345, 87] width 348 height 21
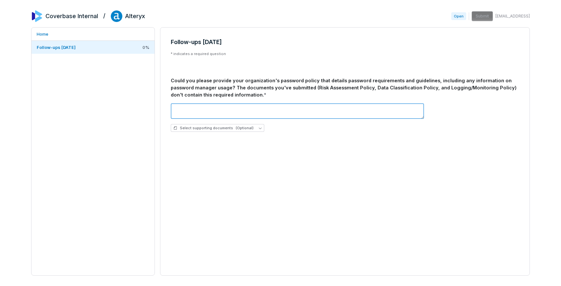
click at [198, 109] on textarea at bounding box center [297, 111] width 253 height 16
click at [235, 109] on textarea "**********" at bounding box center [297, 111] width 253 height 16
type textarea "**********"
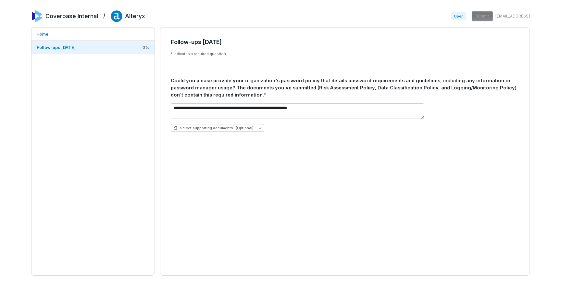
click at [231, 125] on button "Select supporting documents (Optional)" at bounding box center [217, 128] width 93 height 8
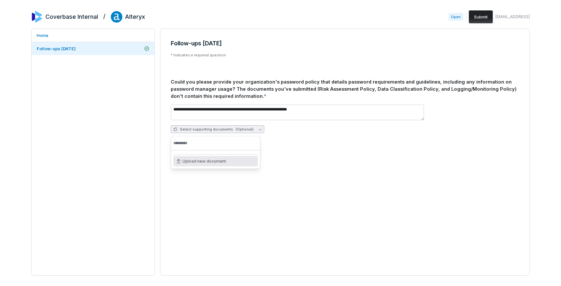
click at [205, 164] on span "Upload new document" at bounding box center [203, 161] width 43 height 5
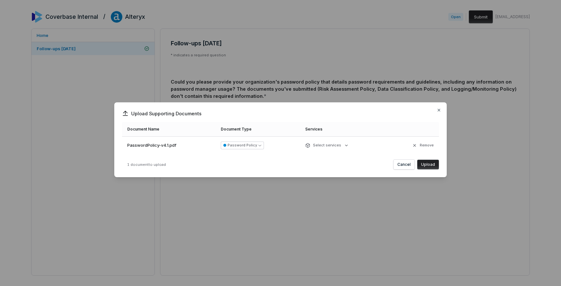
click at [438, 165] on button "Upload" at bounding box center [428, 165] width 22 height 10
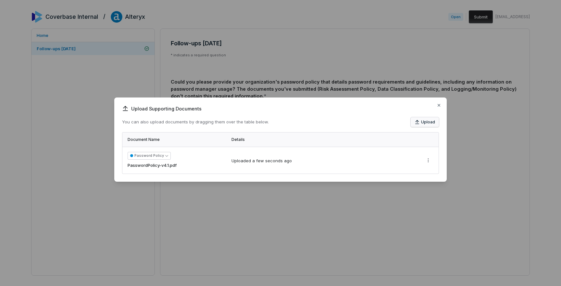
click at [427, 122] on button "Upload" at bounding box center [424, 122] width 28 height 10
click at [439, 105] on icon "button" at bounding box center [438, 105] width 5 height 5
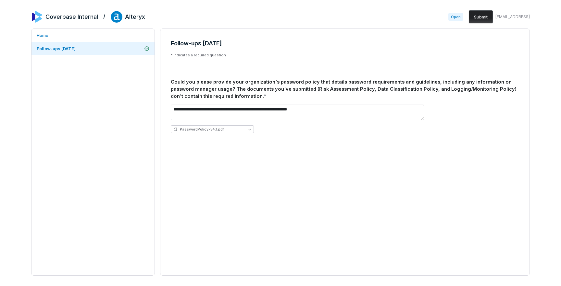
click at [479, 18] on button "Submit" at bounding box center [480, 16] width 24 height 13
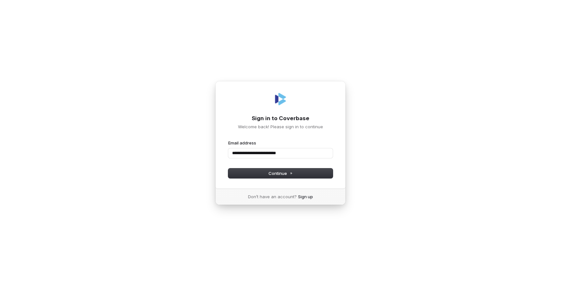
type input "**********"
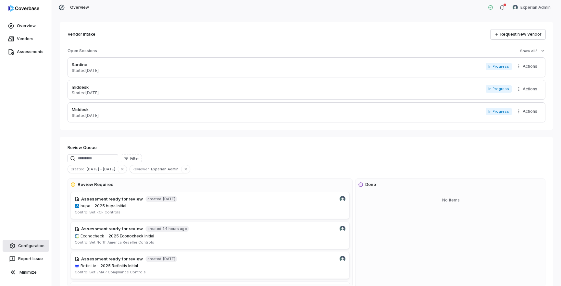
click at [31, 243] on link "Configuration" at bounding box center [26, 246] width 46 height 12
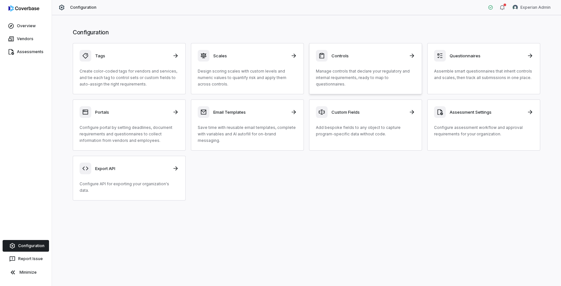
click at [347, 75] on p "Manage controls that declare your regulatory and internal requirements, ready t…" at bounding box center [365, 77] width 99 height 19
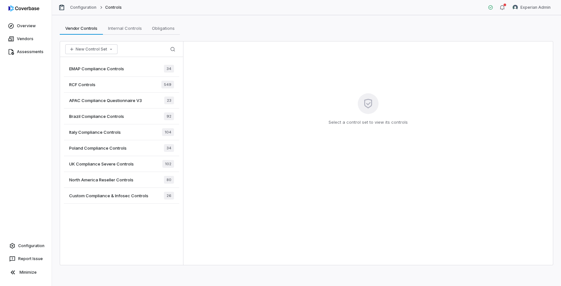
click at [94, 86] on span "RCF Controls" at bounding box center [82, 85] width 26 height 6
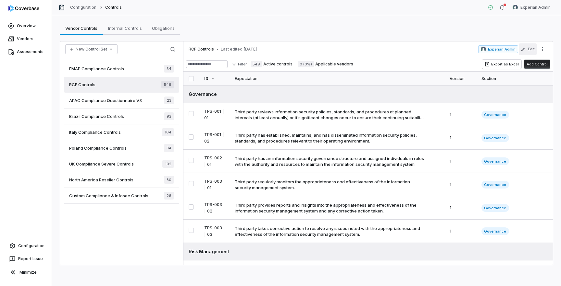
click at [529, 51] on button "Edit" at bounding box center [527, 49] width 18 height 12
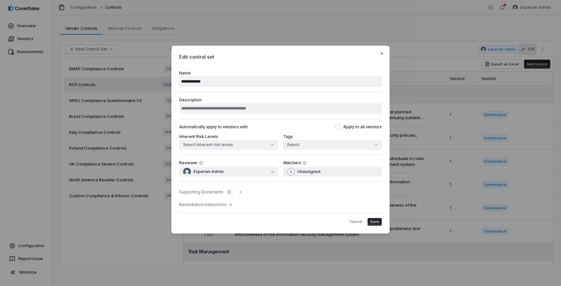
click at [293, 84] on input "**********" at bounding box center [280, 82] width 202 height 10
type input "**********"
click at [374, 220] on span "Save" at bounding box center [374, 222] width 9 height 5
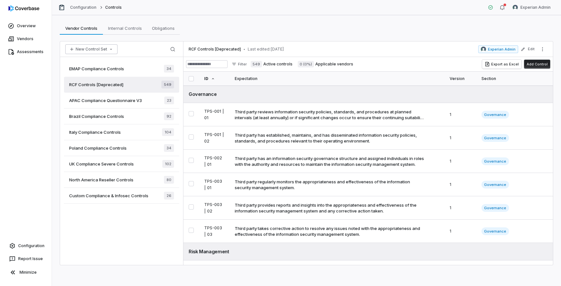
click at [105, 51] on button "New Control Set" at bounding box center [91, 49] width 52 height 10
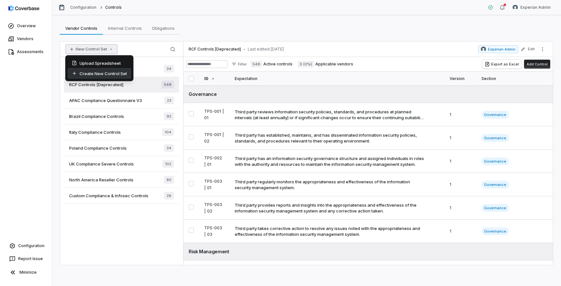
click at [111, 73] on div "Create New Control Set" at bounding box center [99, 73] width 63 height 10
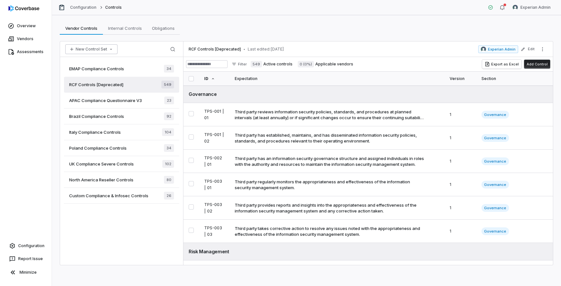
click at [101, 51] on button "New Control Set" at bounding box center [91, 49] width 52 height 10
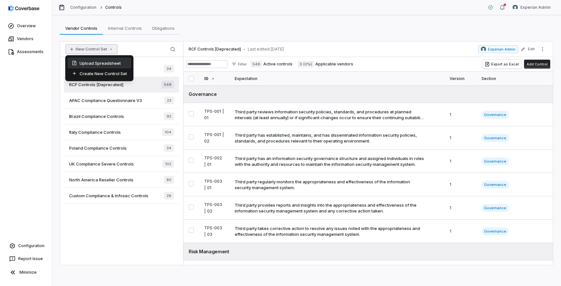
click at [107, 65] on div "Upload Spreadsheet" at bounding box center [99, 63] width 63 height 10
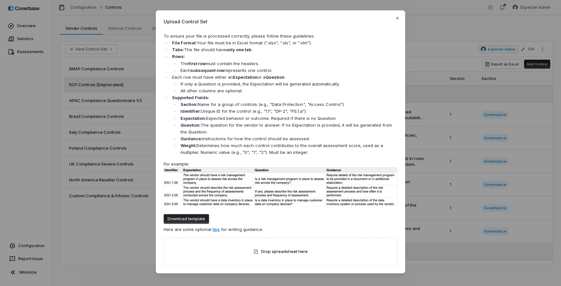
click at [313, 232] on div "For example: Download template Here are some optional tips for writing guidance." at bounding box center [281, 197] width 234 height 72
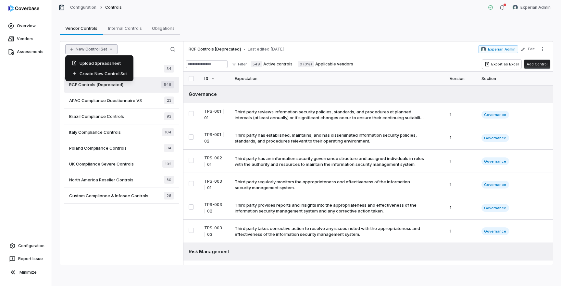
click at [83, 47] on button "New Control Set" at bounding box center [91, 49] width 52 height 10
click at [95, 64] on div "Upload Spreadsheet" at bounding box center [99, 63] width 63 height 10
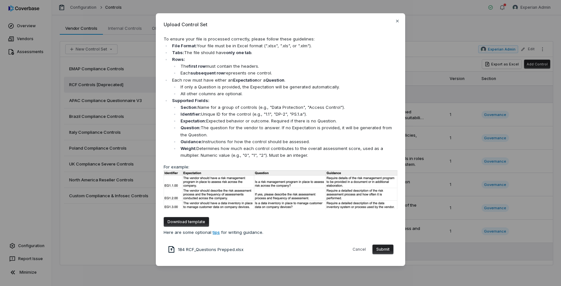
click at [383, 249] on button "Submit" at bounding box center [382, 250] width 21 height 10
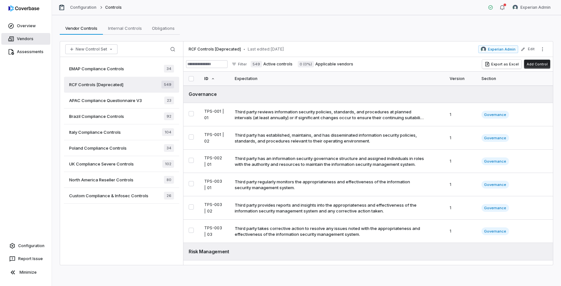
click at [30, 38] on link "Vendors" at bounding box center [25, 39] width 49 height 12
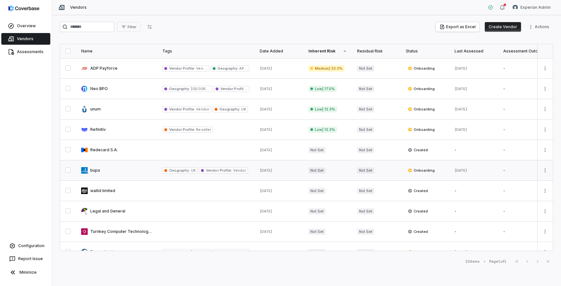
click at [117, 171] on link at bounding box center [116, 171] width 81 height 20
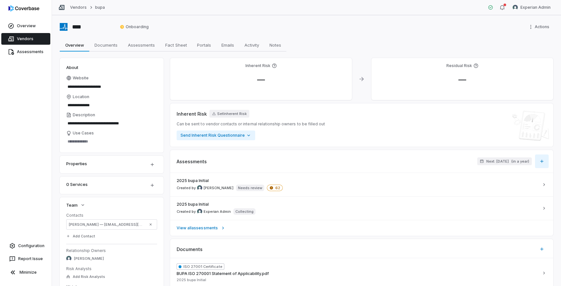
click at [540, 163] on icon "button" at bounding box center [541, 161] width 5 height 5
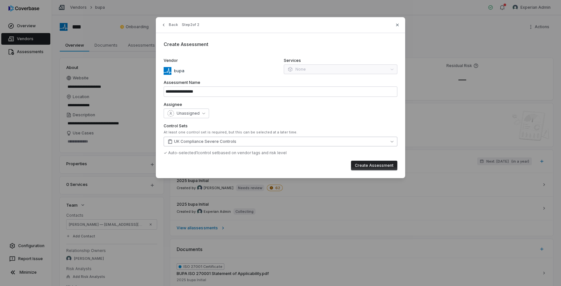
click at [389, 144] on button "UK Compliance Severe Controls" at bounding box center [281, 142] width 234 height 10
type input "**********"
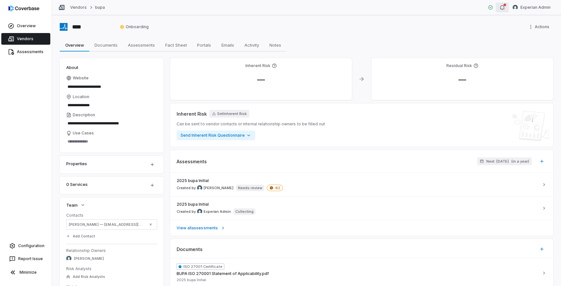
click at [502, 8] on icon "button" at bounding box center [501, 7] width 5 height 5
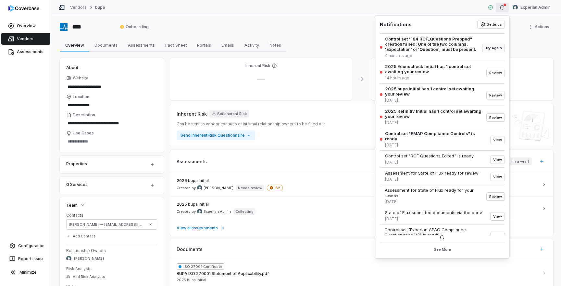
click at [492, 46] on button "Try Again" at bounding box center [493, 48] width 22 height 8
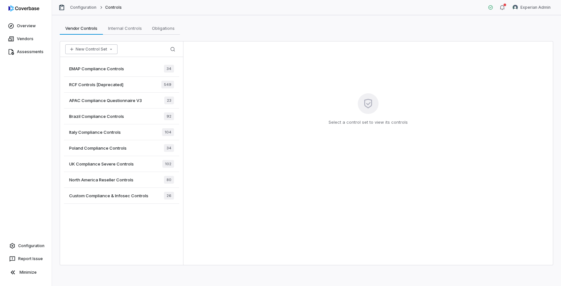
click at [99, 51] on button "New Control Set" at bounding box center [91, 49] width 52 height 10
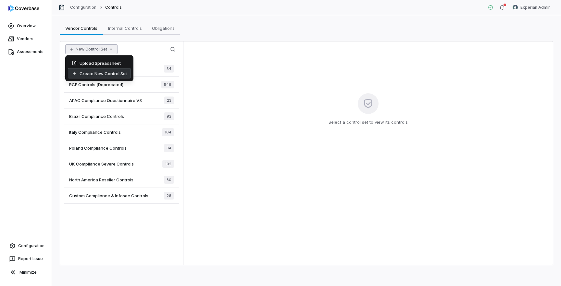
click at [102, 74] on div "Create New Control Set" at bounding box center [99, 73] width 63 height 10
click at [106, 49] on button "New Control Set" at bounding box center [91, 49] width 52 height 10
click at [109, 62] on div "Upload Spreadsheet" at bounding box center [99, 63] width 63 height 10
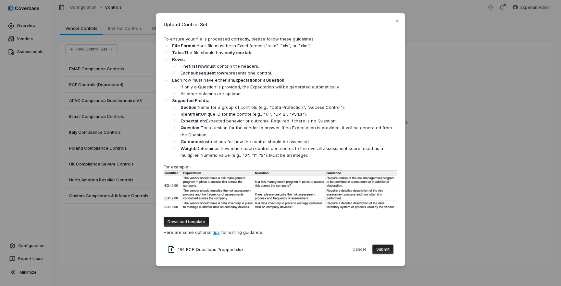
click at [387, 253] on button "Submit" at bounding box center [382, 250] width 21 height 10
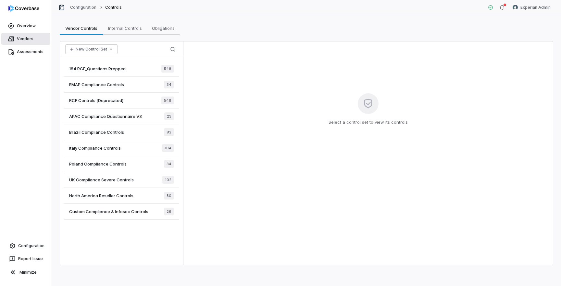
click at [31, 40] on link "Vendors" at bounding box center [25, 39] width 49 height 12
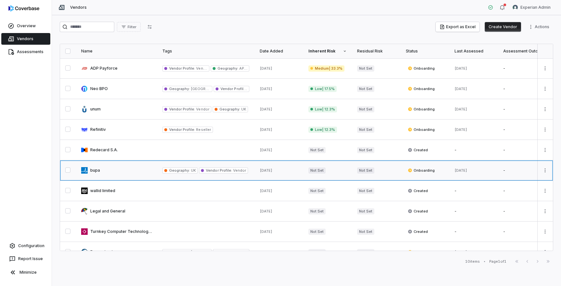
click at [113, 172] on link at bounding box center [116, 171] width 81 height 20
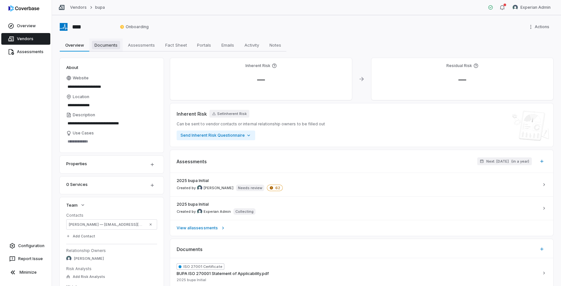
click at [108, 45] on span "Documents" at bounding box center [106, 45] width 28 height 8
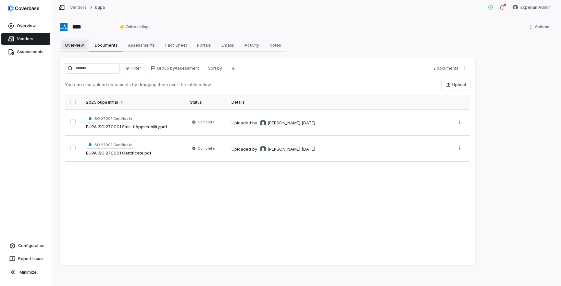
click at [74, 47] on span "Overview" at bounding box center [74, 45] width 24 height 8
type textarea "*"
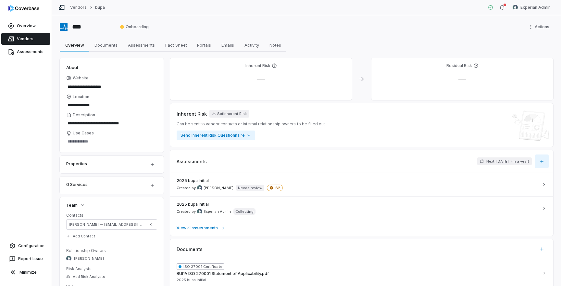
click at [543, 165] on button "button" at bounding box center [542, 162] width 14 height 14
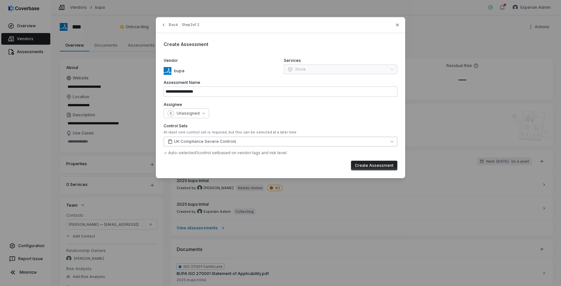
click at [235, 142] on button "UK Compliance Severe Controls" at bounding box center [281, 142] width 234 height 10
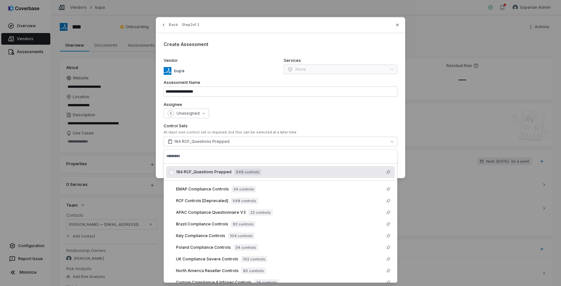
click at [273, 112] on div "Unassigned" at bounding box center [281, 114] width 234 height 10
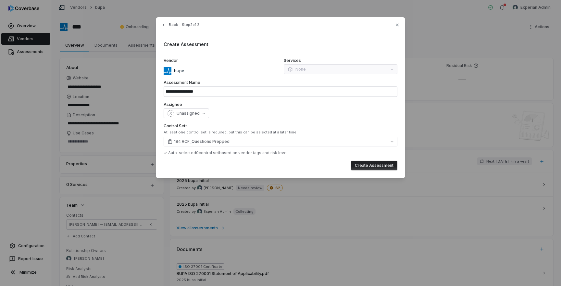
click at [366, 166] on button "Create Assessment" at bounding box center [374, 166] width 46 height 10
type input "**********"
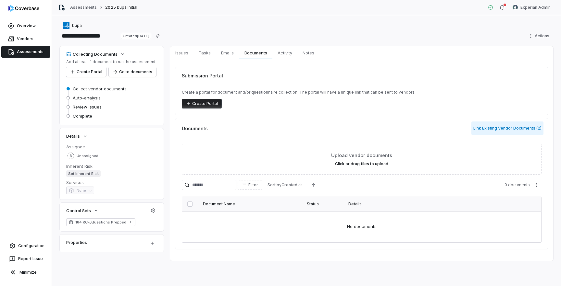
click at [503, 130] on button "Link Existing Vendor Documents ( 2 )" at bounding box center [507, 129] width 72 height 14
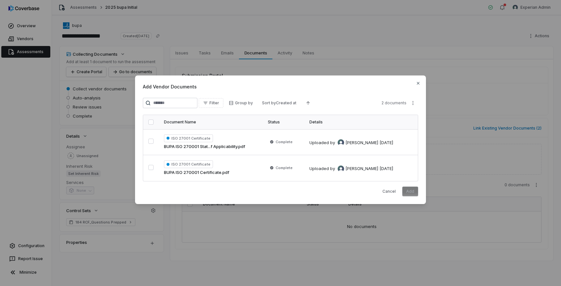
click at [150, 122] on button "button" at bounding box center [150, 122] width 5 height 5
click at [410, 195] on button "Add" at bounding box center [410, 192] width 16 height 10
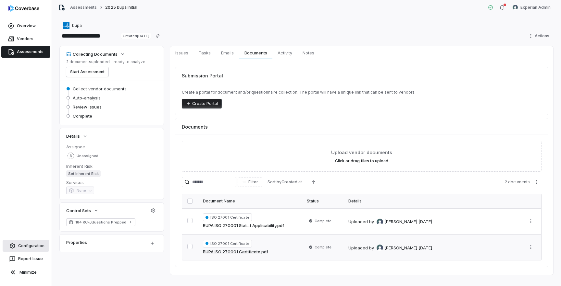
click at [29, 246] on link "Configuration" at bounding box center [26, 246] width 46 height 12
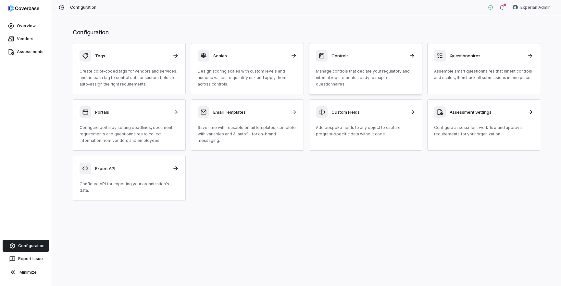
click at [364, 88] on link "Controls Manage controls that declare your regulatory and internal requirements…" at bounding box center [365, 68] width 113 height 51
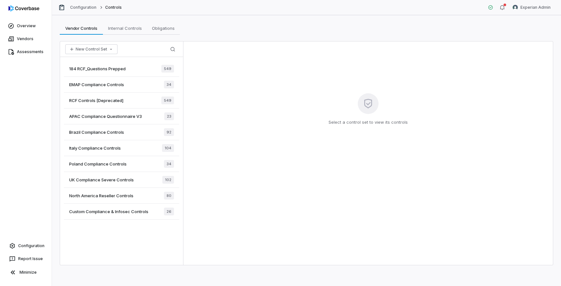
click at [126, 68] on div "184 RCF_Questions Prepped 549" at bounding box center [121, 69] width 115 height 16
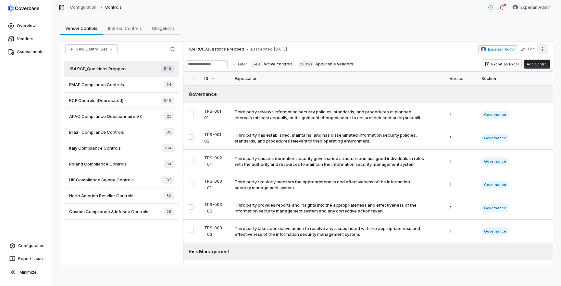
click at [544, 48] on icon "More actions" at bounding box center [542, 49] width 5 height 5
click at [481, 96] on div "Archive" at bounding box center [498, 95] width 93 height 10
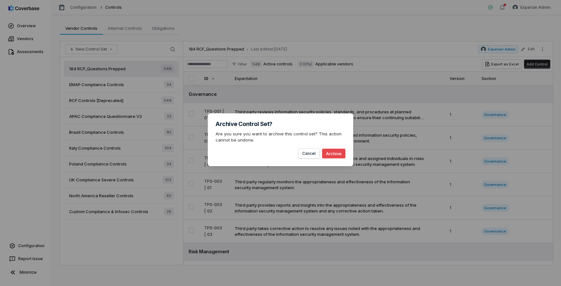
click at [334, 154] on button "Archive" at bounding box center [333, 154] width 23 height 10
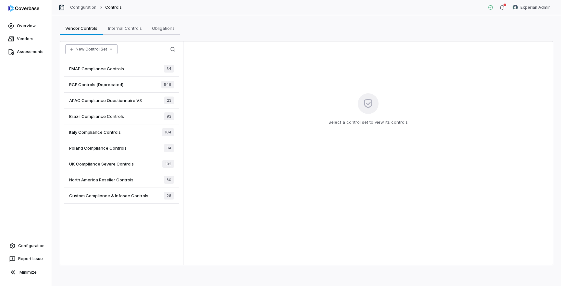
click at [106, 49] on button "New Control Set" at bounding box center [91, 49] width 52 height 10
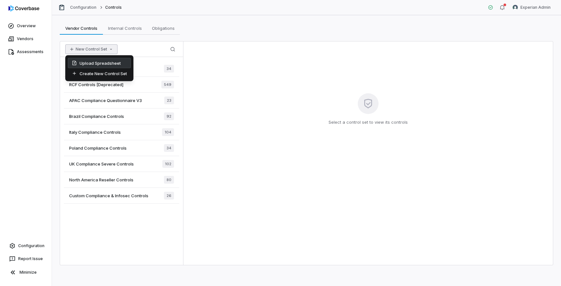
click at [106, 67] on div "Upload Spreadsheet" at bounding box center [99, 63] width 63 height 10
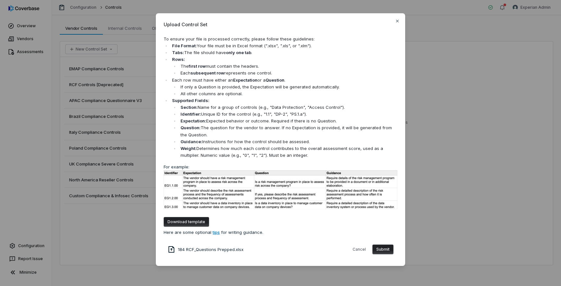
click at [387, 252] on button "Submit" at bounding box center [382, 250] width 21 height 10
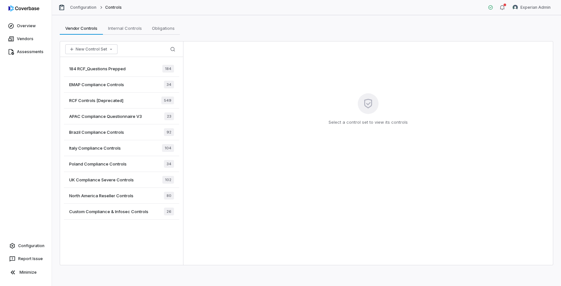
click at [126, 70] on div "184 RCF_Questions Prepped 184" at bounding box center [121, 69] width 115 height 16
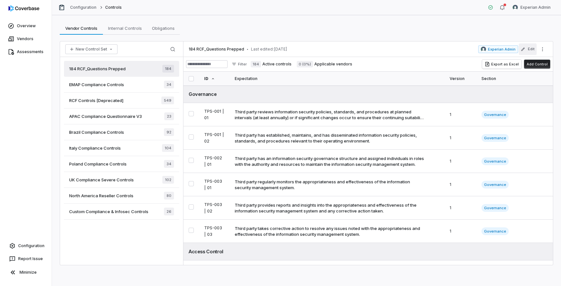
click at [527, 53] on button "Edit" at bounding box center [527, 49] width 18 height 12
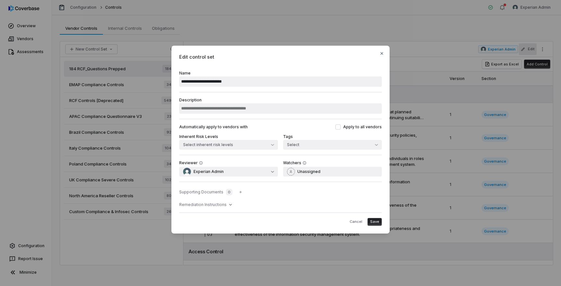
click at [188, 82] on input "**********" at bounding box center [280, 82] width 202 height 10
drag, startPoint x: 190, startPoint y: 82, endPoint x: 161, endPoint y: 69, distance: 31.4
click at [161, 69] on div "**********" at bounding box center [280, 142] width 561 height 215
click at [191, 83] on input "**********" at bounding box center [280, 82] width 202 height 10
drag, startPoint x: 191, startPoint y: 81, endPoint x: 250, endPoint y: 118, distance: 69.2
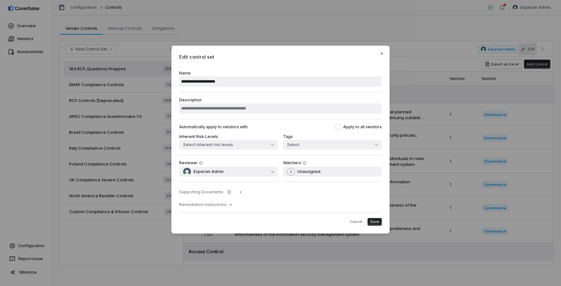
click at [250, 118] on div "**********" at bounding box center [280, 139] width 202 height 147
type input "**********"
click at [377, 224] on span "Save" at bounding box center [374, 222] width 9 height 5
